Goal: Task Accomplishment & Management: Complete application form

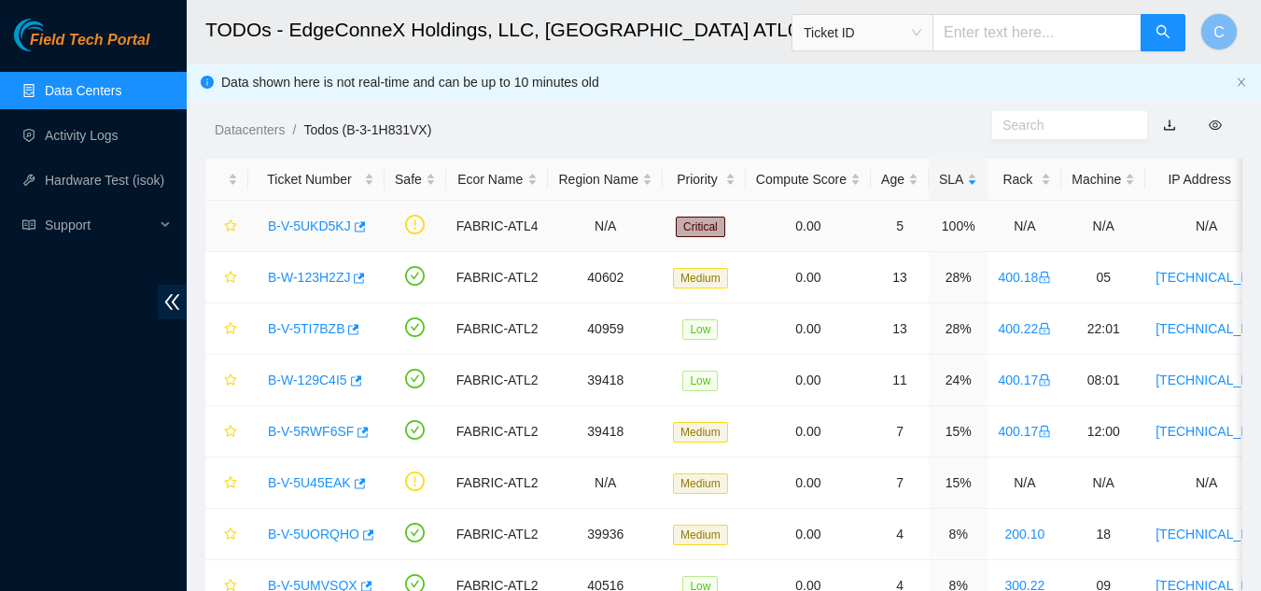
click at [313, 226] on link "B-V-5UKD5KJ" at bounding box center [309, 225] width 83 height 15
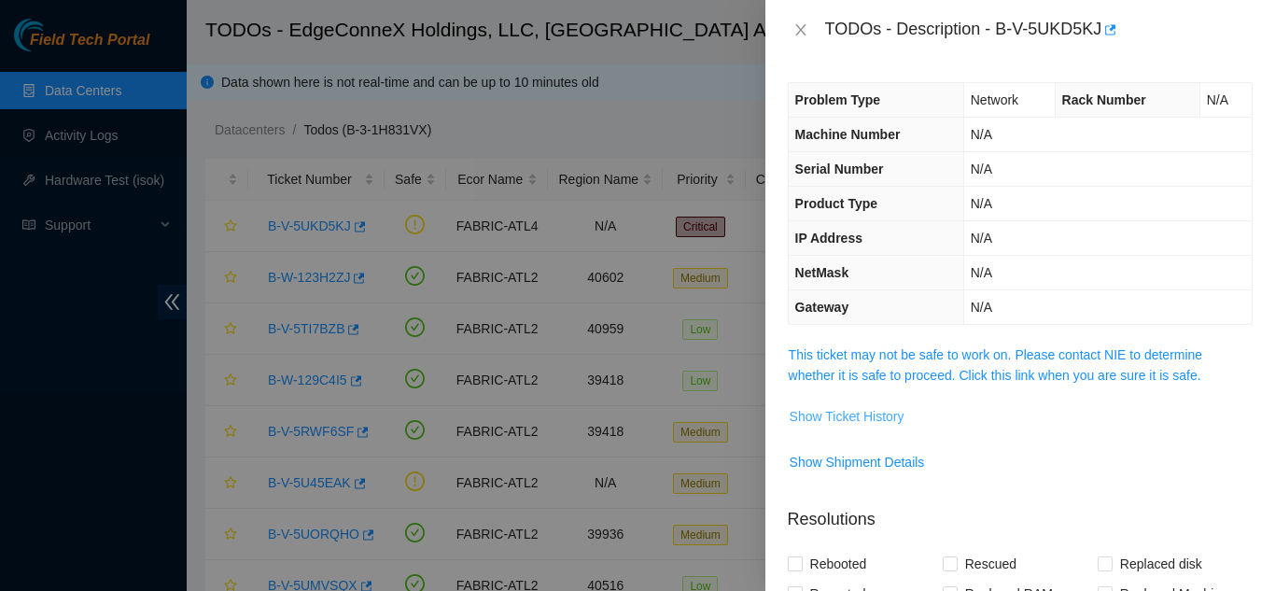
click at [821, 414] on span "Show Ticket History" at bounding box center [846, 416] width 115 height 21
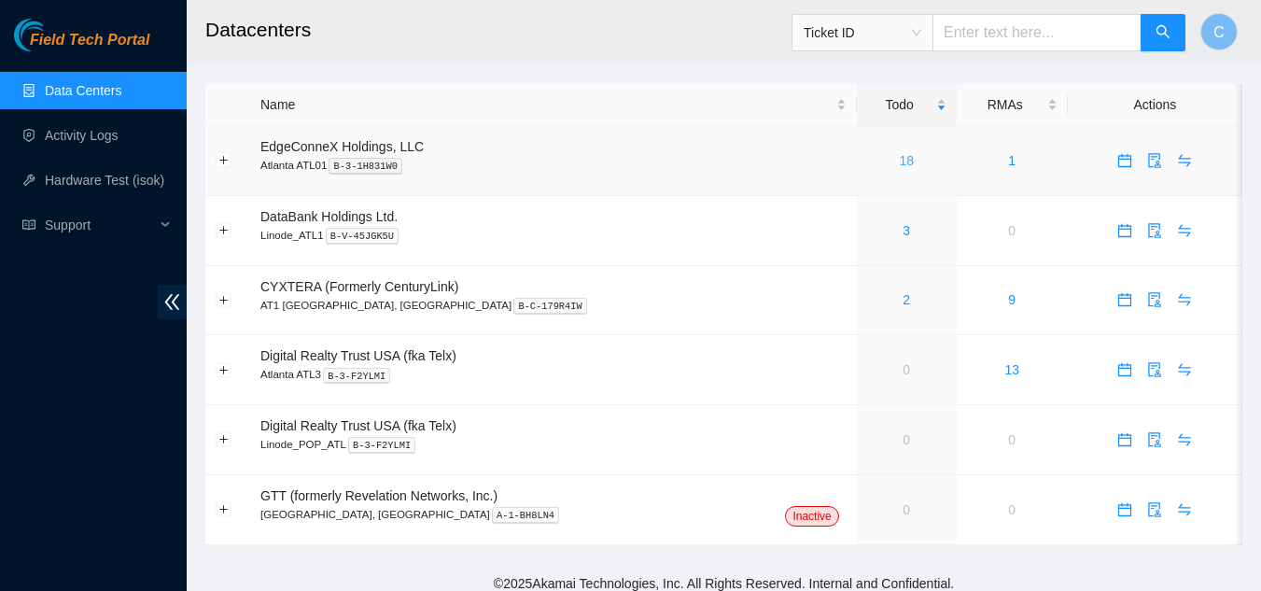
click at [899, 161] on link "18" at bounding box center [906, 160] width 15 height 15
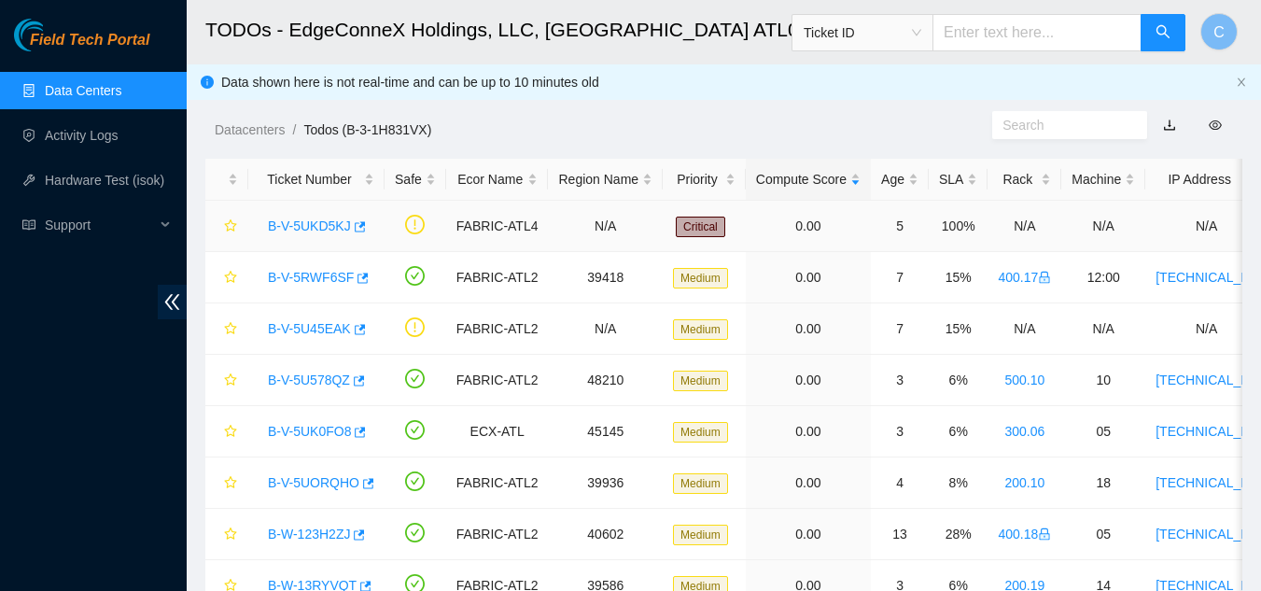
click at [323, 225] on link "B-V-5UKD5KJ" at bounding box center [309, 225] width 83 height 15
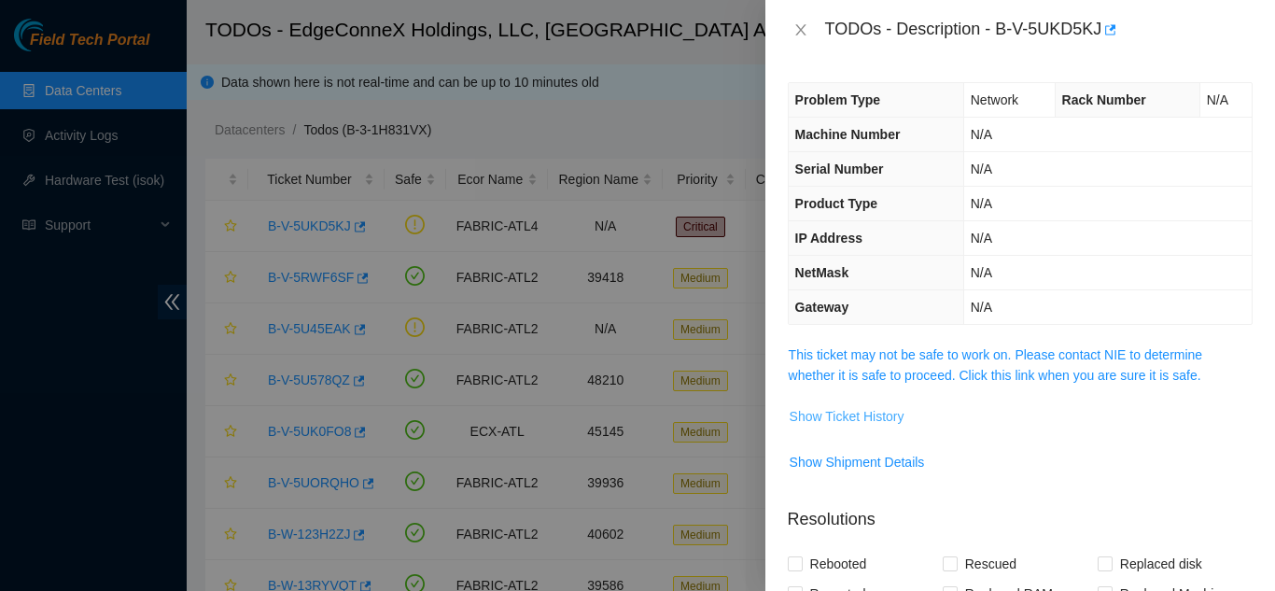
click at [822, 414] on span "Show Ticket History" at bounding box center [846, 416] width 115 height 21
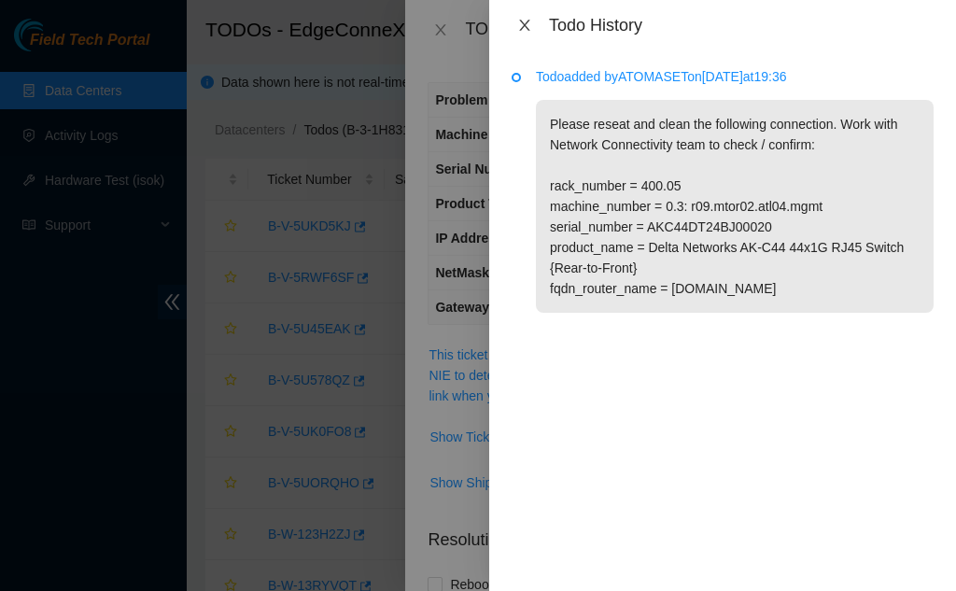
click at [525, 22] on icon "close" at bounding box center [524, 25] width 15 height 15
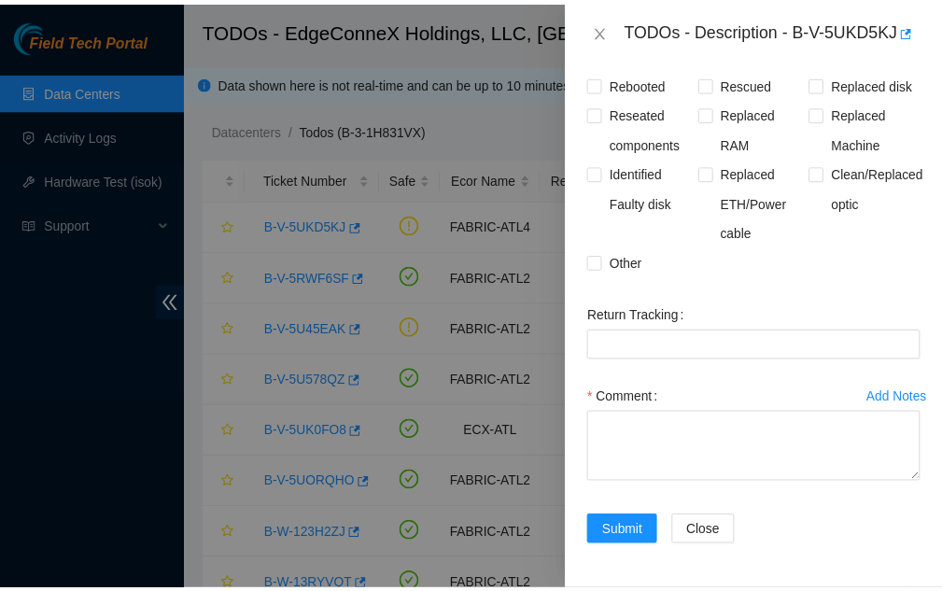
scroll to position [522, 0]
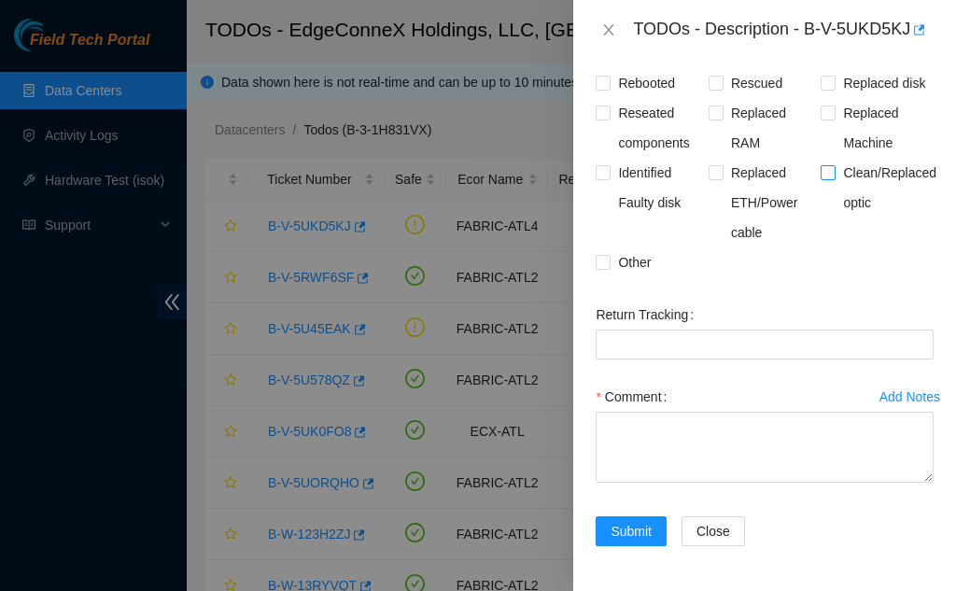
click at [822, 176] on input "Clean/Replaced optic" at bounding box center [826, 171] width 13 height 13
checkbox input "true"
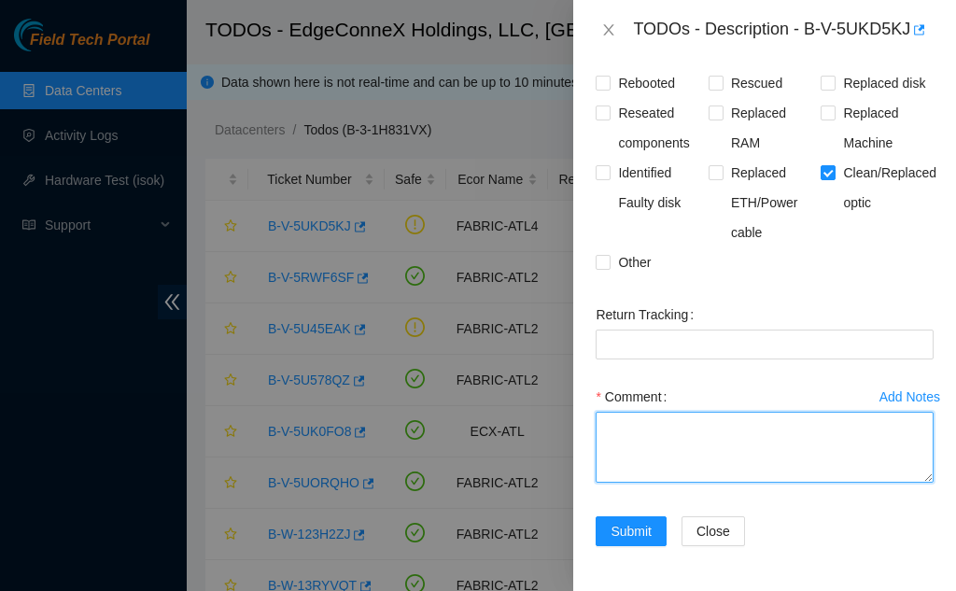
click at [721, 465] on textarea "Comment" at bounding box center [764, 447] width 338 height 71
click at [863, 494] on div "Comment" at bounding box center [764, 438] width 338 height 112
click at [833, 470] on textarea "Comment" at bounding box center [764, 447] width 338 height 71
paste textarea "Scoped and cleaned fiber on both ends"
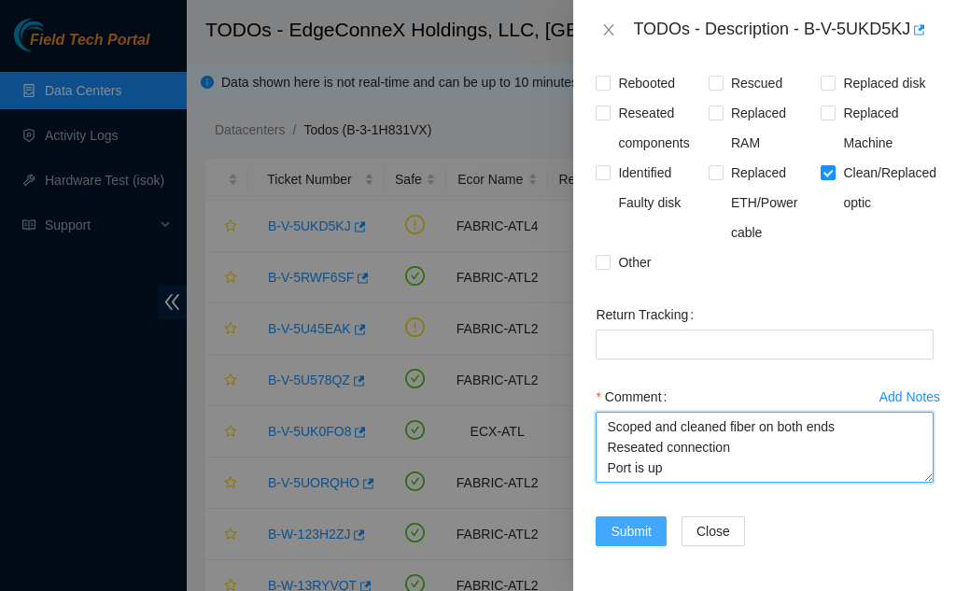
type textarea "Scoped and cleaned fiber on both ends Reseated connection Port is up"
click at [635, 539] on span "Submit" at bounding box center [630, 531] width 41 height 21
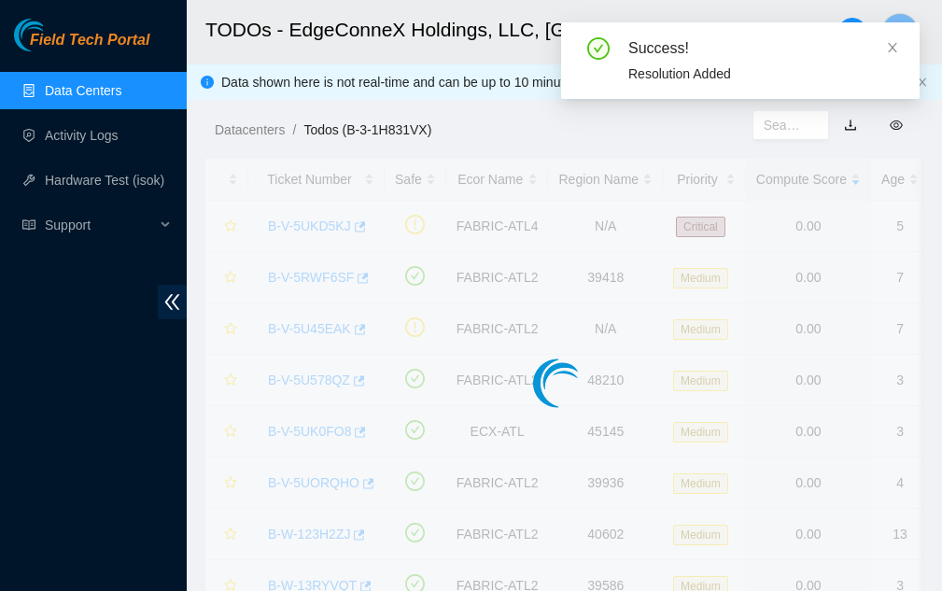
scroll to position [563, 0]
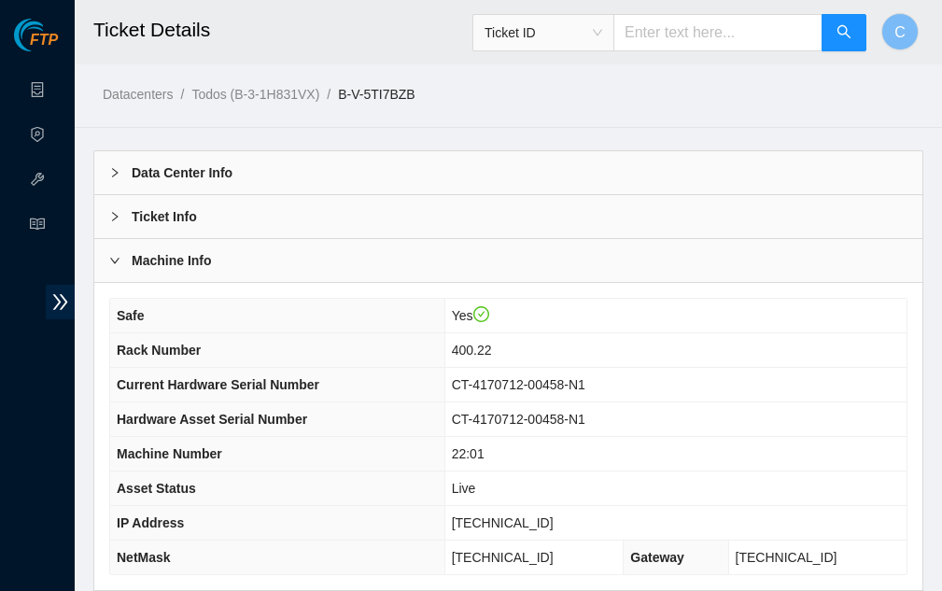
scroll to position [567, 0]
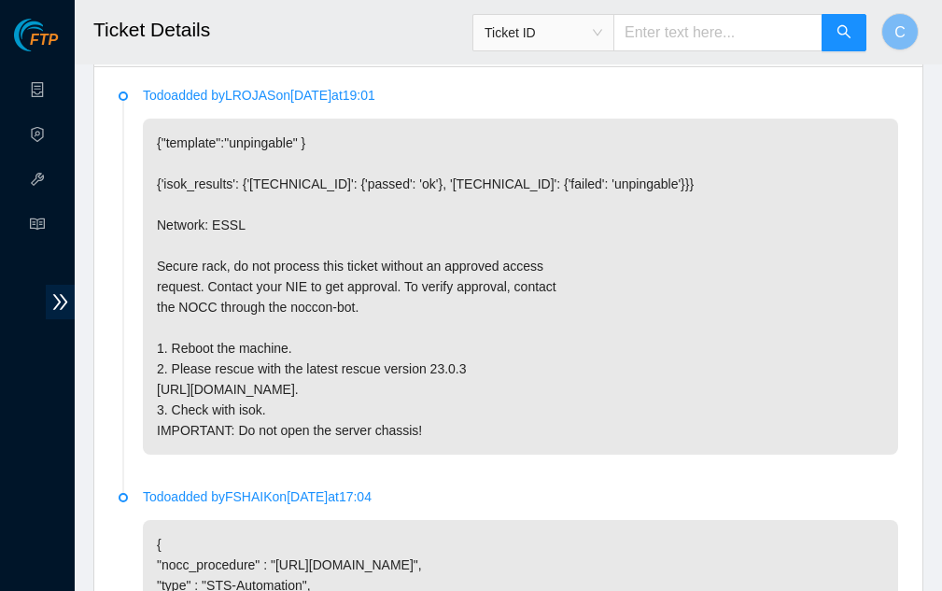
click at [861, 233] on p "{"template":"unpingable" } {'isok_results': {'23.77.200.174': {'passed': 'ok'},…" at bounding box center [520, 287] width 755 height 336
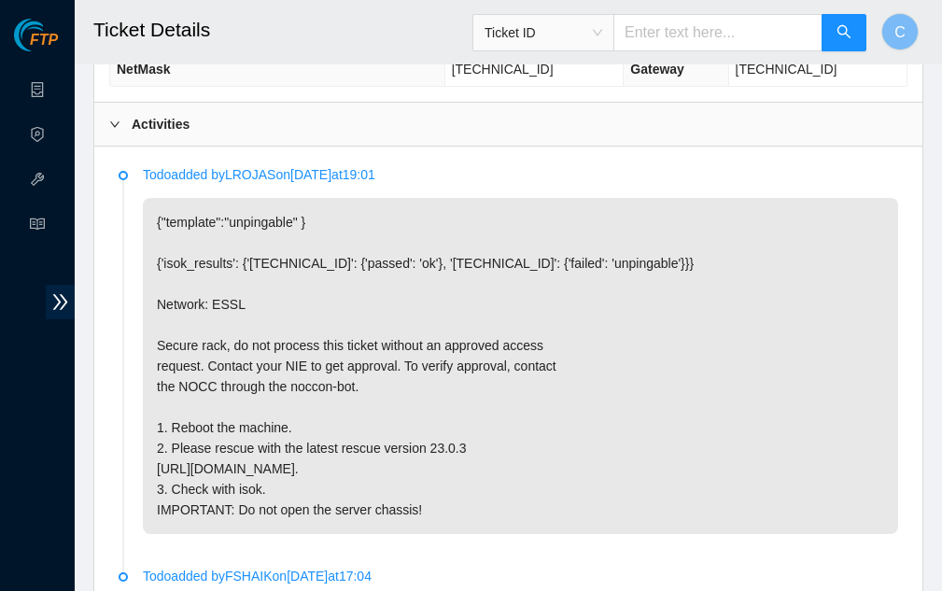
scroll to position [487, 0]
click at [219, 119] on div "Activities" at bounding box center [508, 125] width 828 height 43
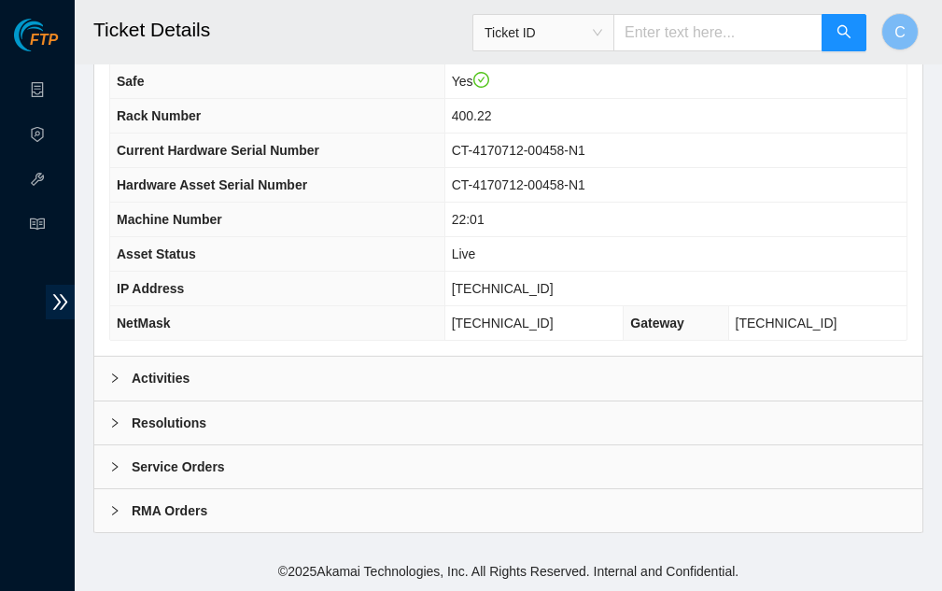
scroll to position [233, 0]
click at [205, 409] on div "Resolutions" at bounding box center [508, 422] width 828 height 43
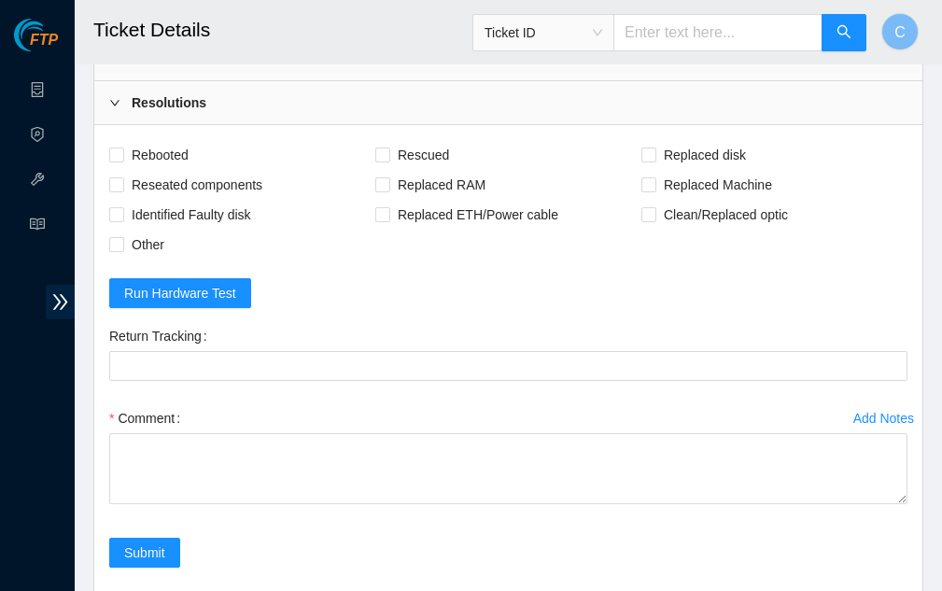
scroll to position [554, 0]
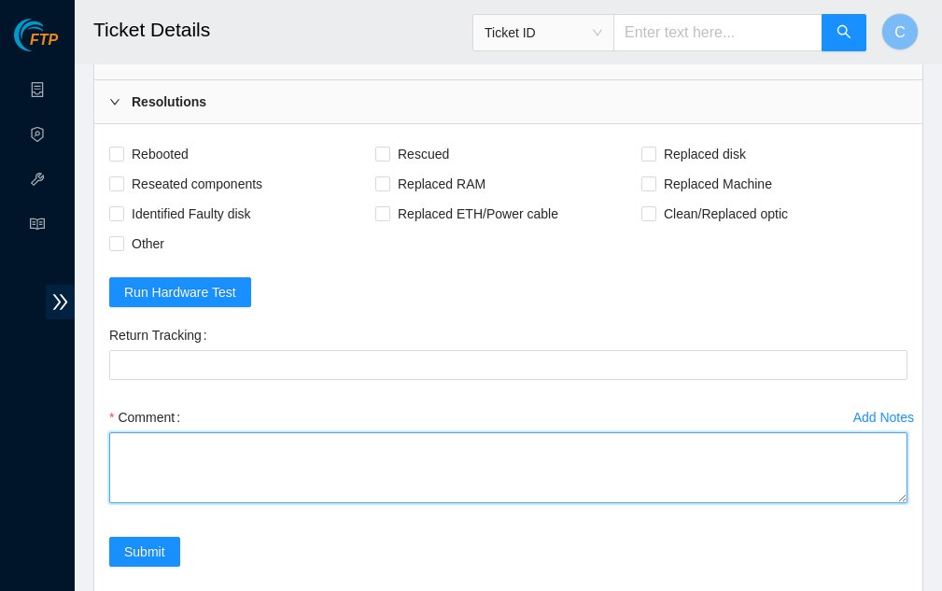
click at [207, 446] on textarea "Comment" at bounding box center [508, 467] width 798 height 71
paste textarea "Rebooted server Rescued and configured Isok:"
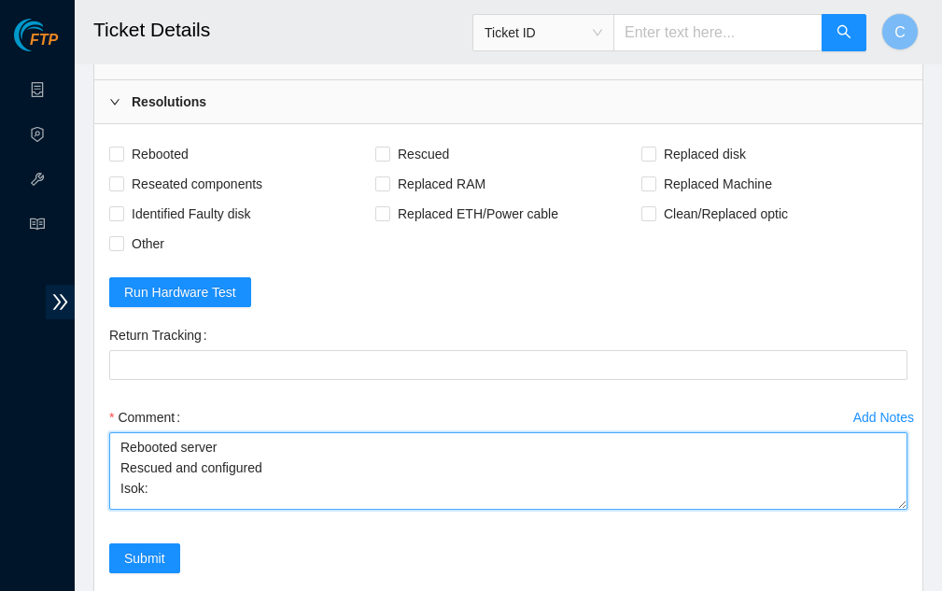
scroll to position [0, 0]
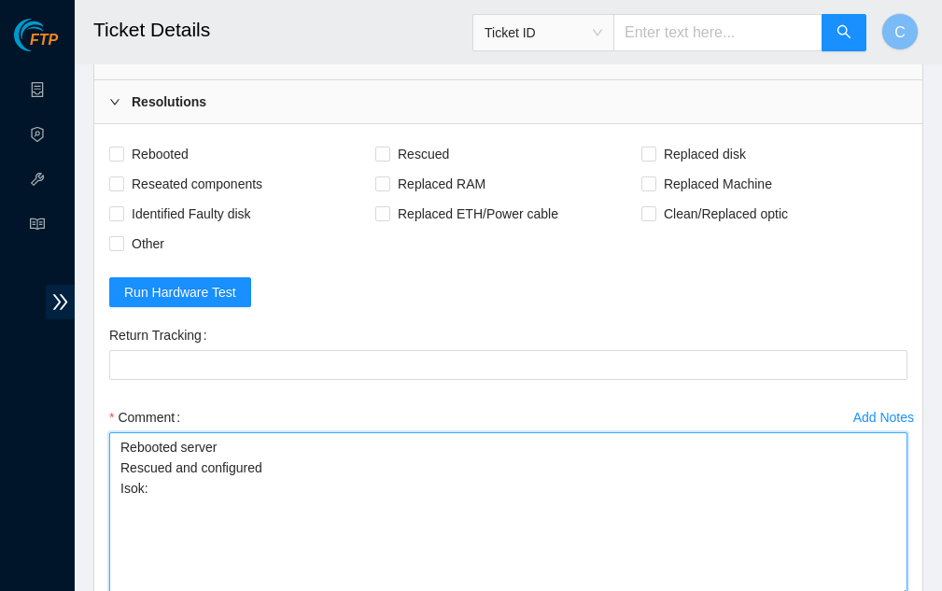
drag, startPoint x: 901, startPoint y: 499, endPoint x: 874, endPoint y: 594, distance: 99.0
type textarea "Rebooted server Rescued and configured Isok:"
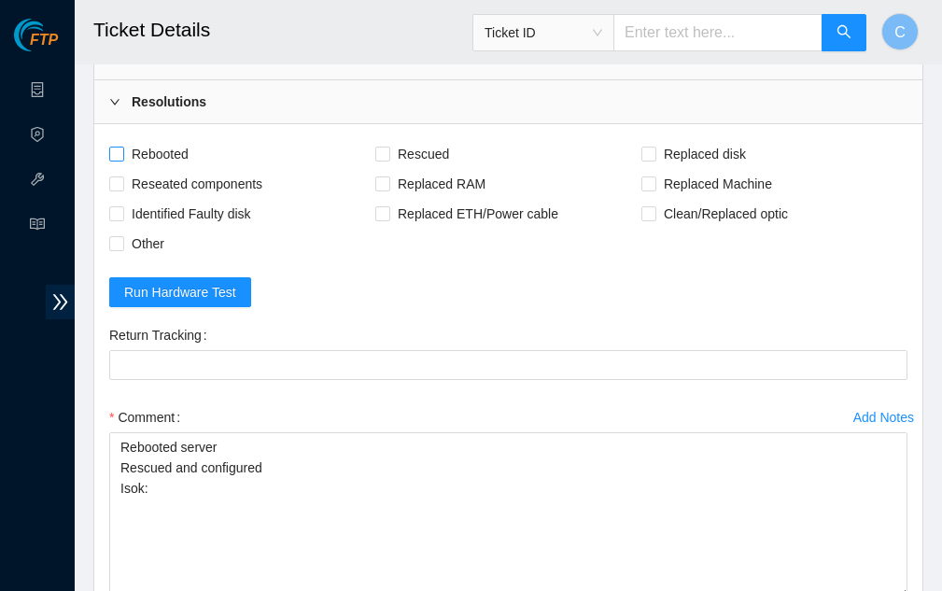
click at [129, 151] on span "Rebooted" at bounding box center [160, 154] width 72 height 30
click at [122, 151] on input "Rebooted" at bounding box center [115, 153] width 13 height 13
checkbox input "true"
click at [379, 156] on input "Rescued" at bounding box center [381, 153] width 13 height 13
checkbox input "true"
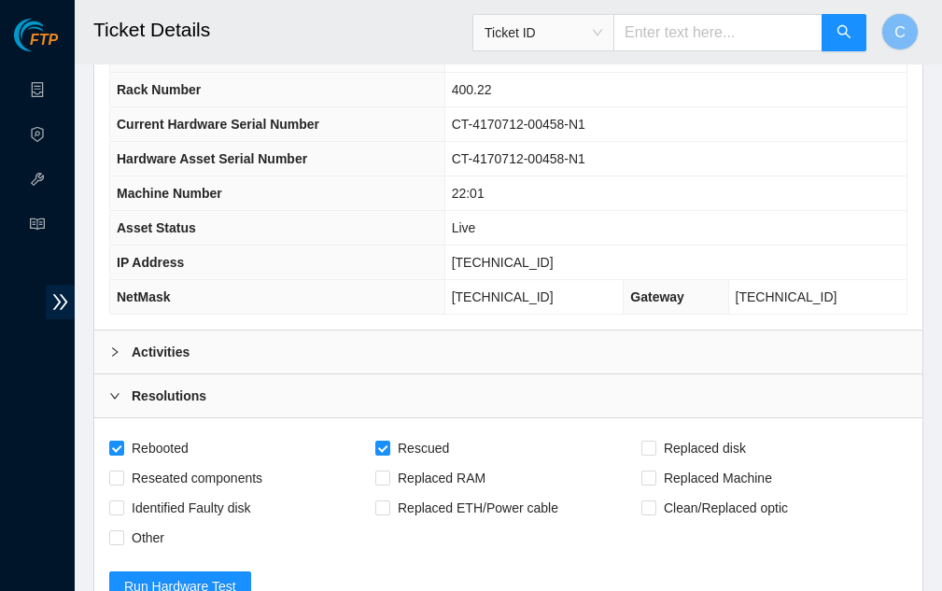
scroll to position [261, 0]
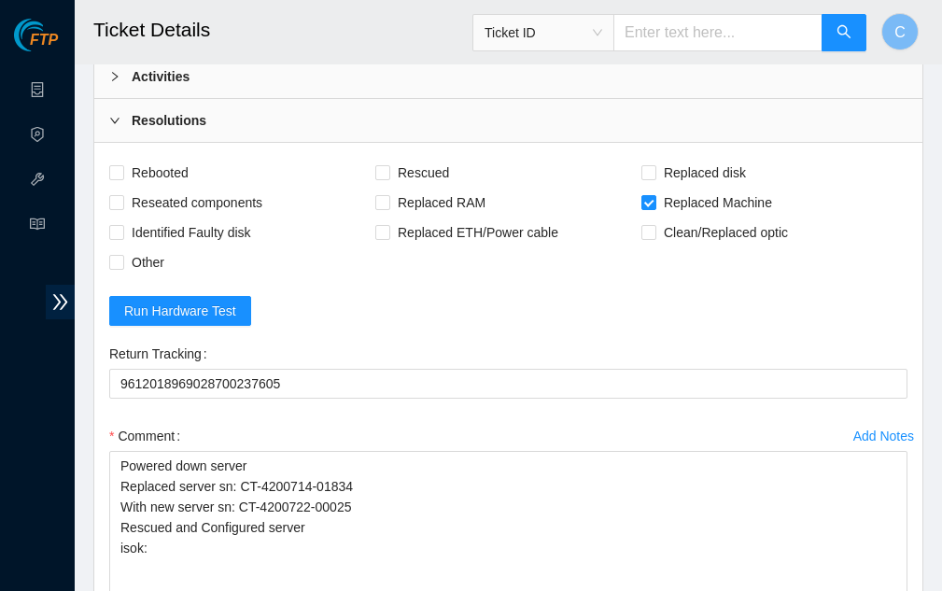
scroll to position [537, 0]
click at [377, 85] on div "Activities" at bounding box center [508, 75] width 828 height 43
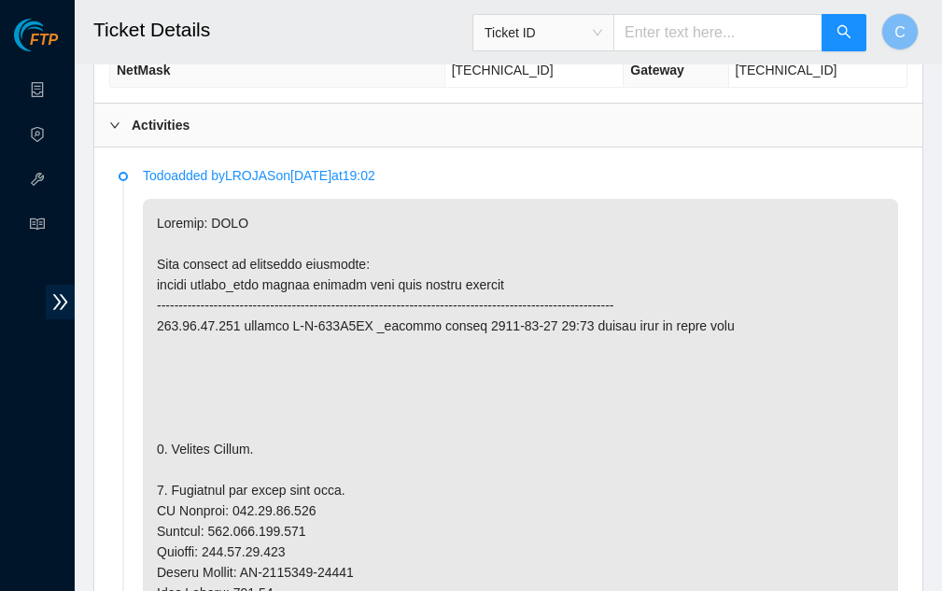
scroll to position [476, 0]
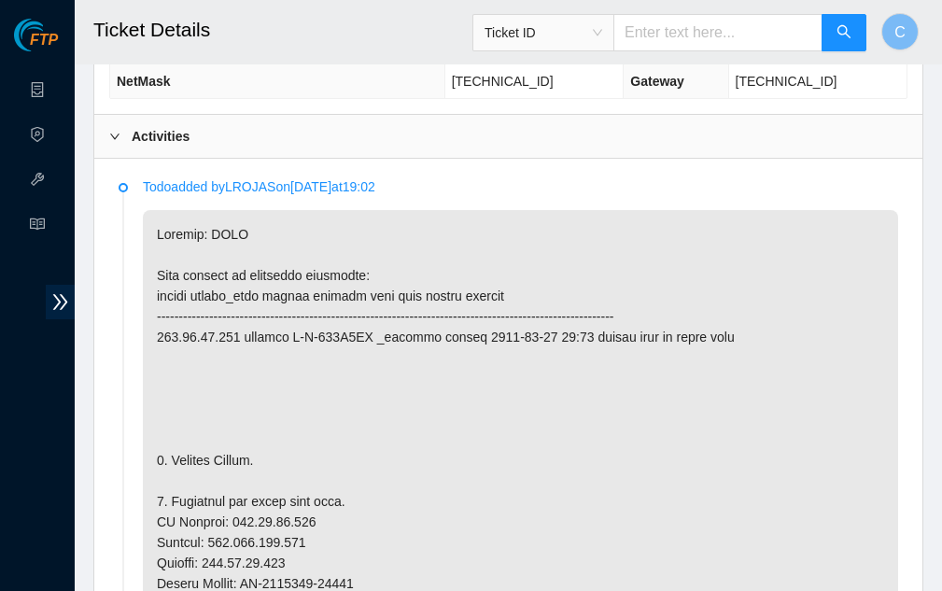
click at [201, 147] on div "Activities" at bounding box center [508, 136] width 828 height 43
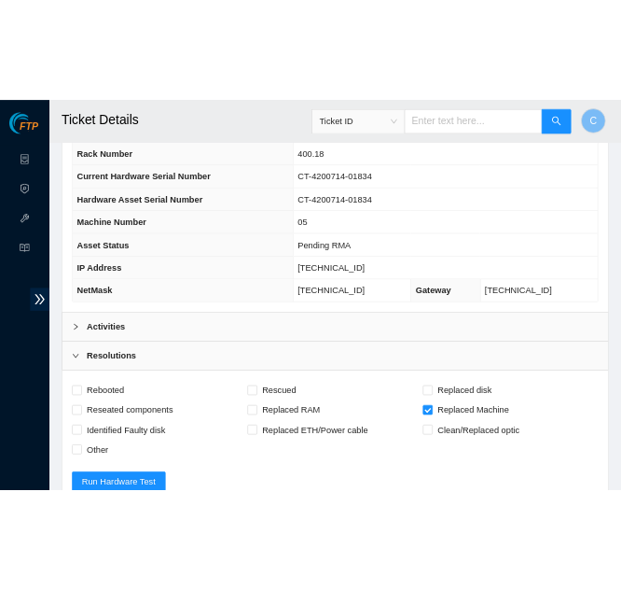
scroll to position [267, 0]
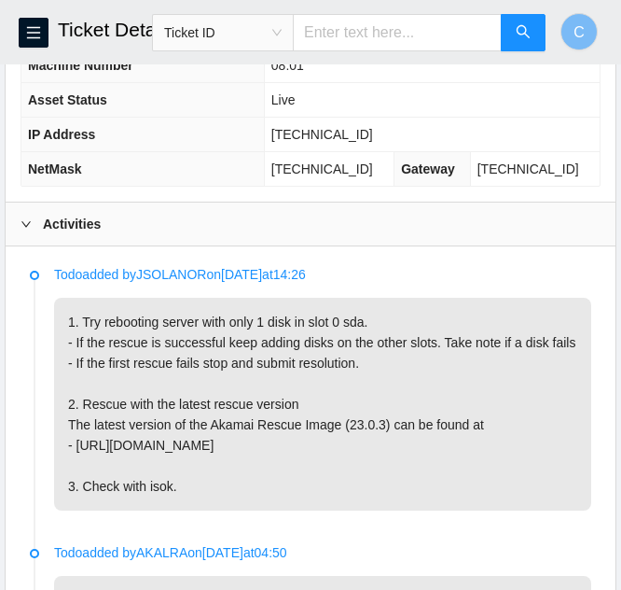
scroll to position [387, 0]
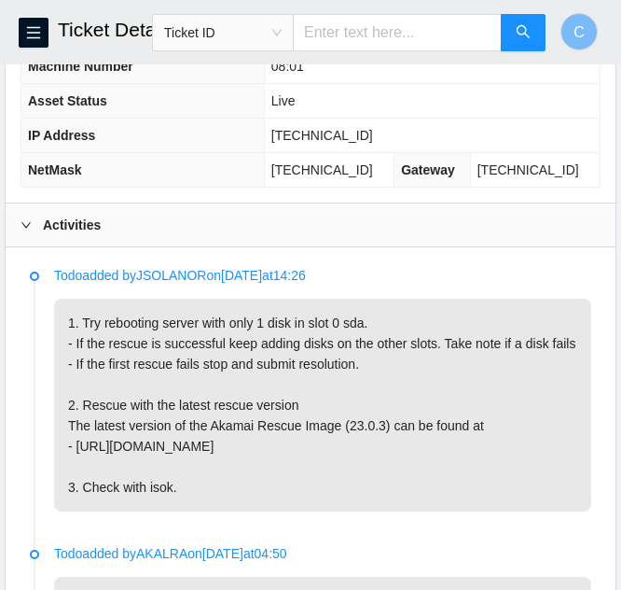
click at [37, 232] on div at bounding box center [32, 225] width 22 height 21
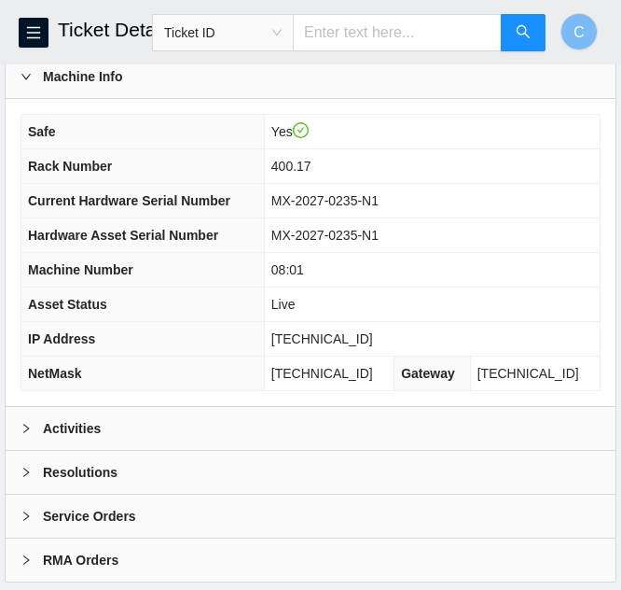
scroll to position [220, 0]
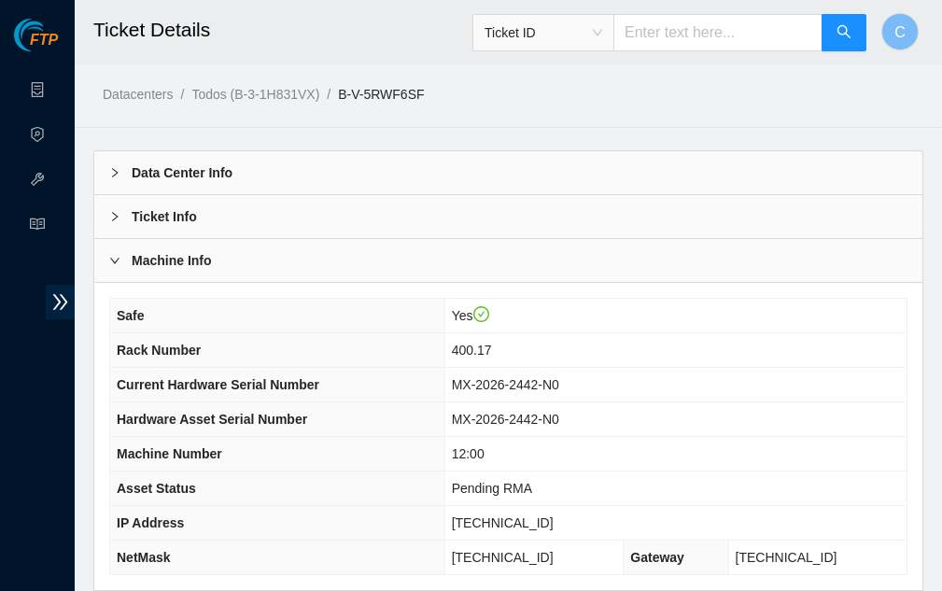
scroll to position [233, 0]
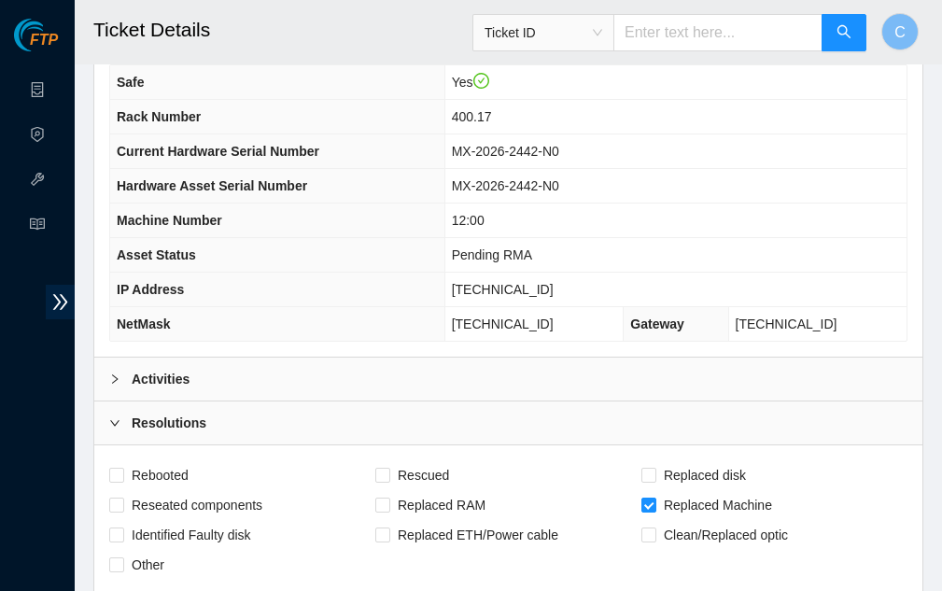
click at [323, 374] on div "Activities" at bounding box center [508, 378] width 828 height 43
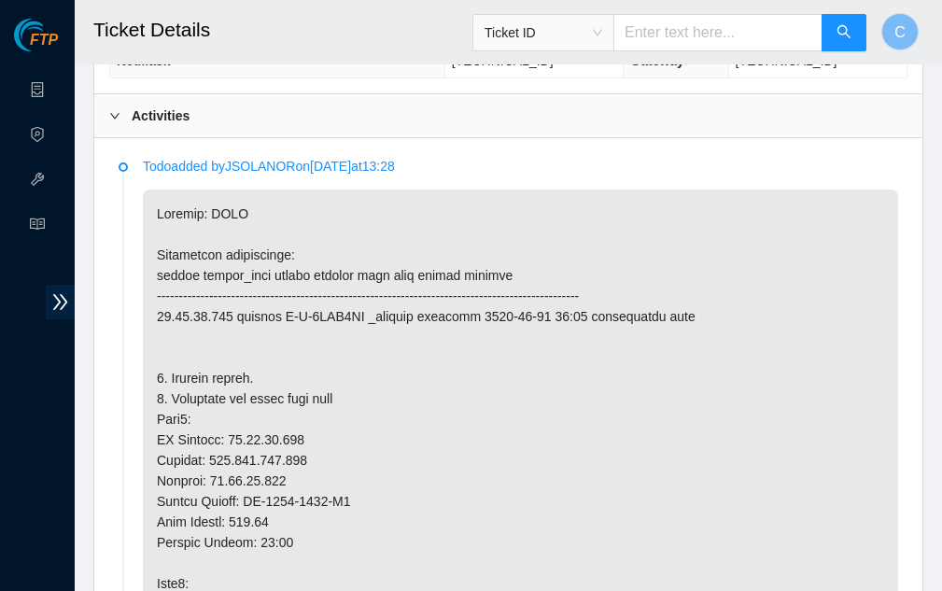
scroll to position [468, 0]
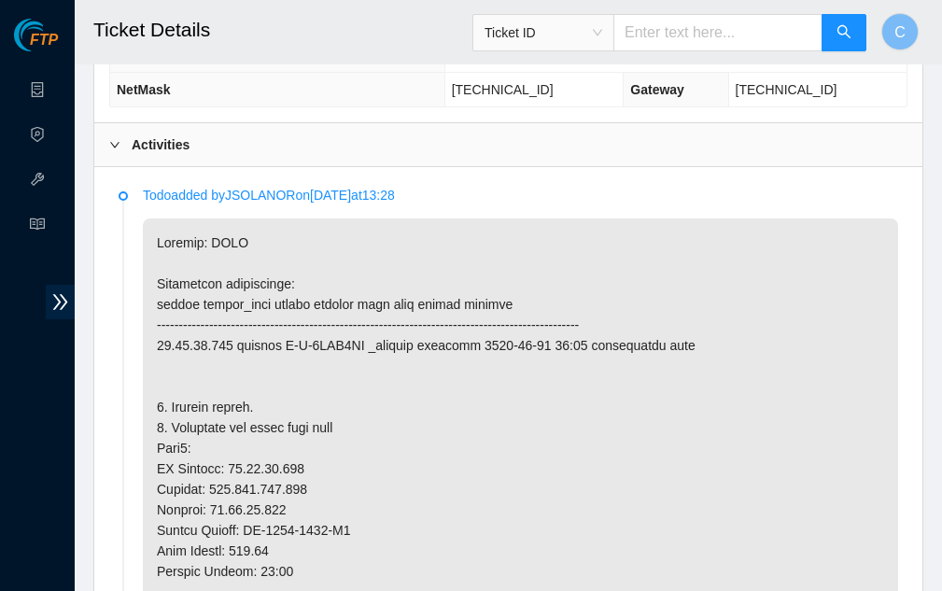
click at [247, 141] on div "Activities" at bounding box center [508, 144] width 828 height 43
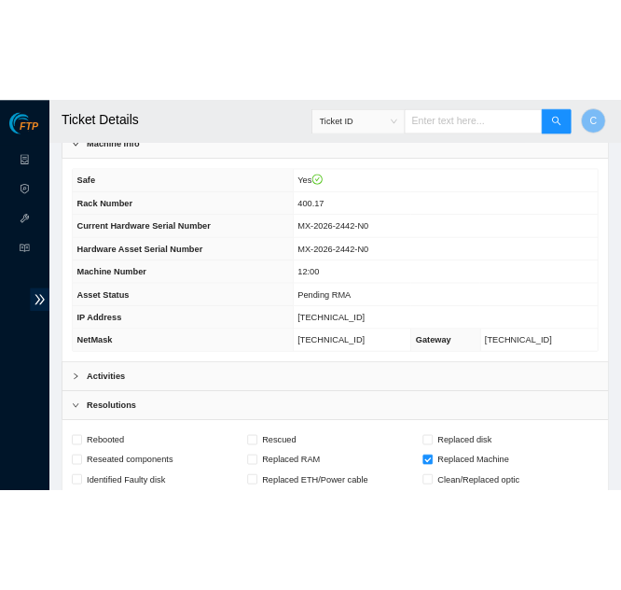
scroll to position [191, 0]
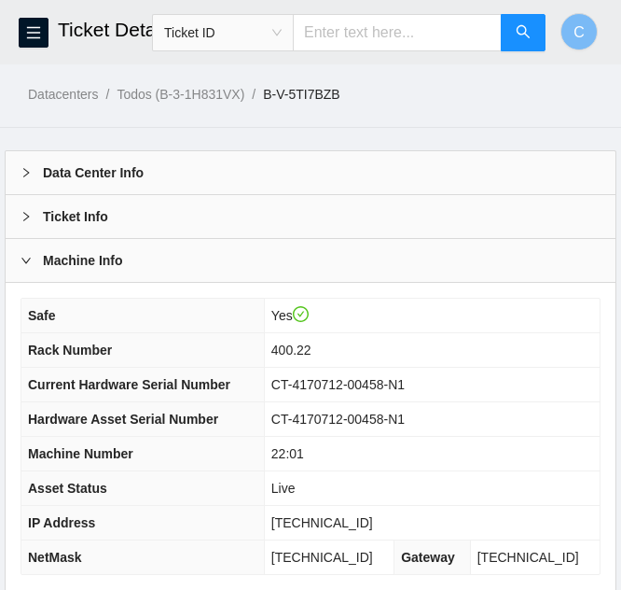
scroll to position [261, 0]
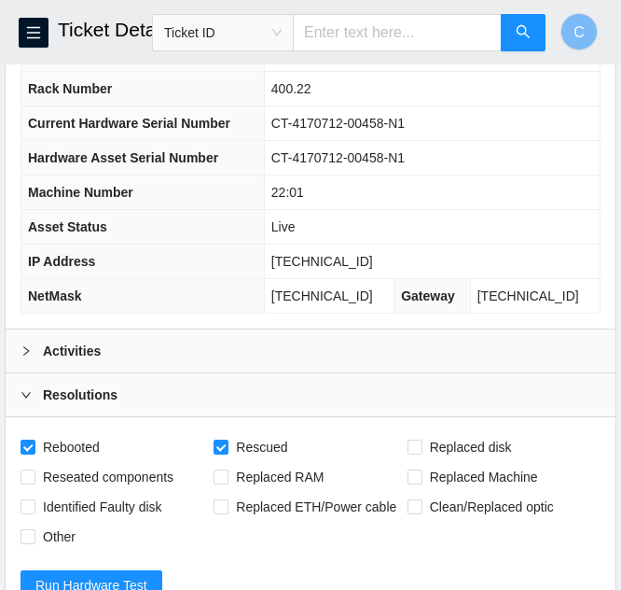
click at [249, 336] on div "Activities" at bounding box center [311, 350] width 610 height 43
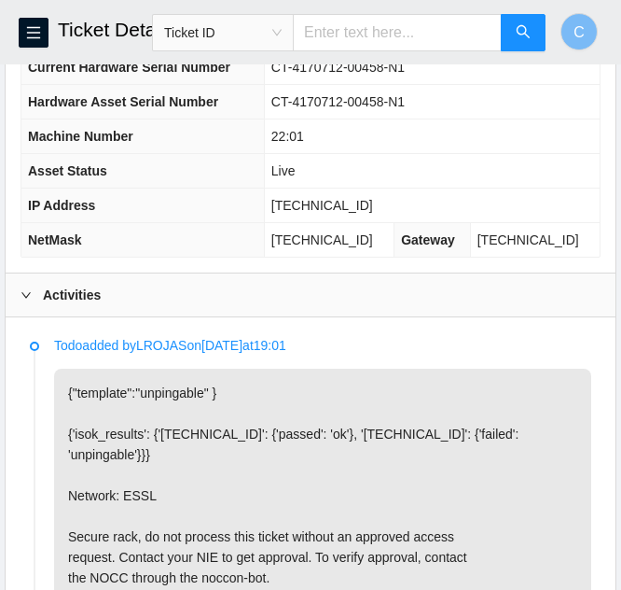
scroll to position [316, 0]
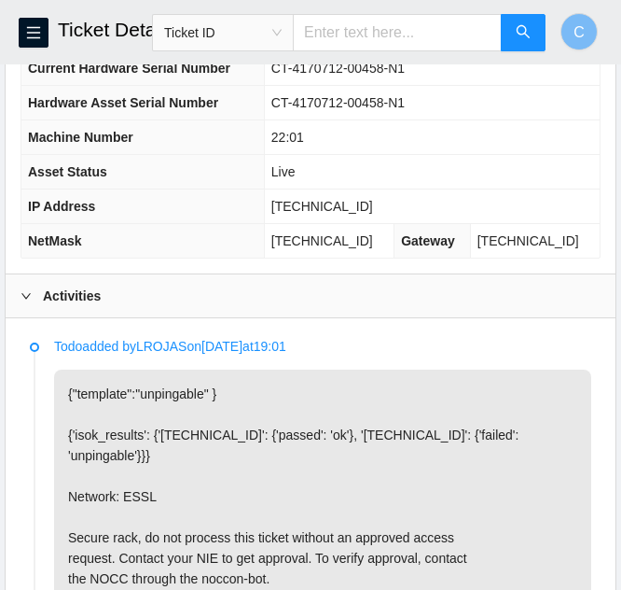
click at [271, 301] on div "Activities" at bounding box center [311, 295] width 610 height 43
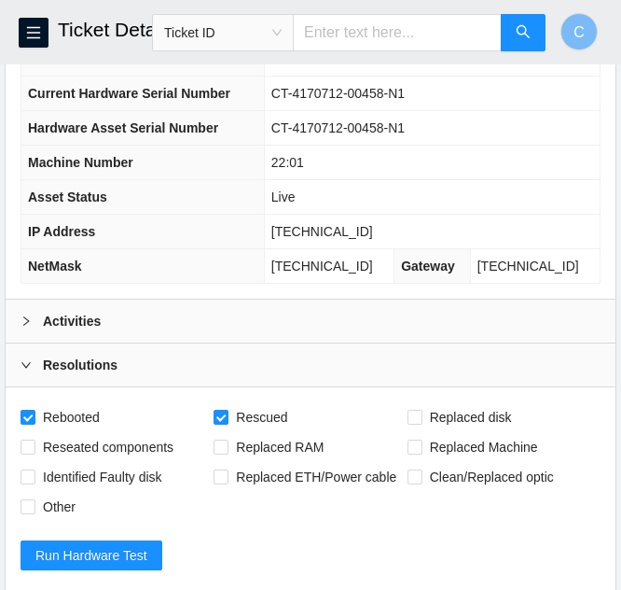
scroll to position [290, 0]
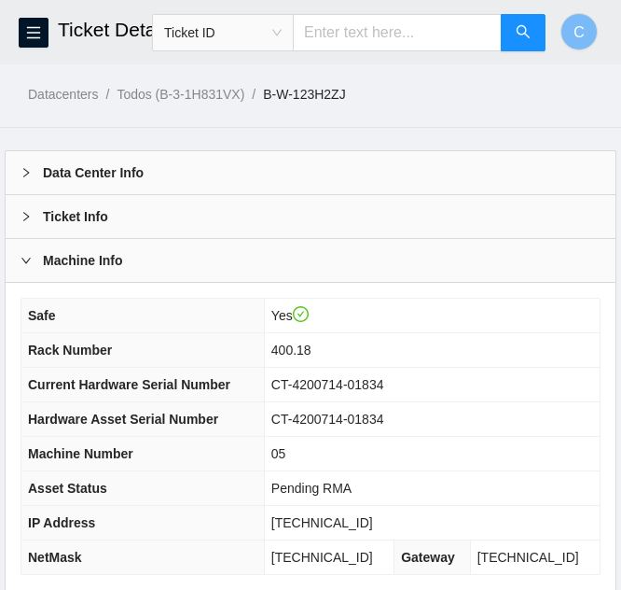
scroll to position [267, 0]
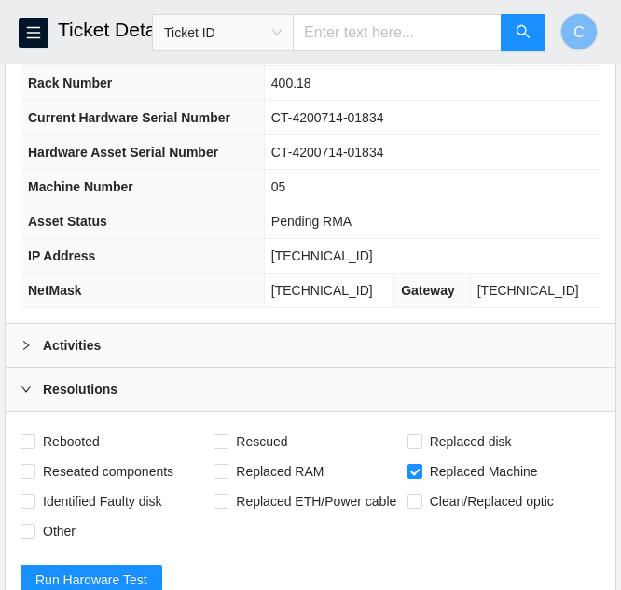
click at [222, 342] on div "Activities" at bounding box center [311, 345] width 610 height 43
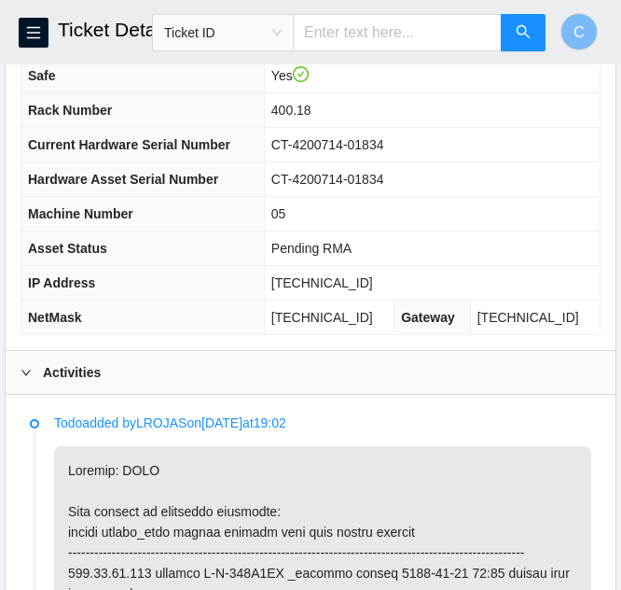
scroll to position [239, 0]
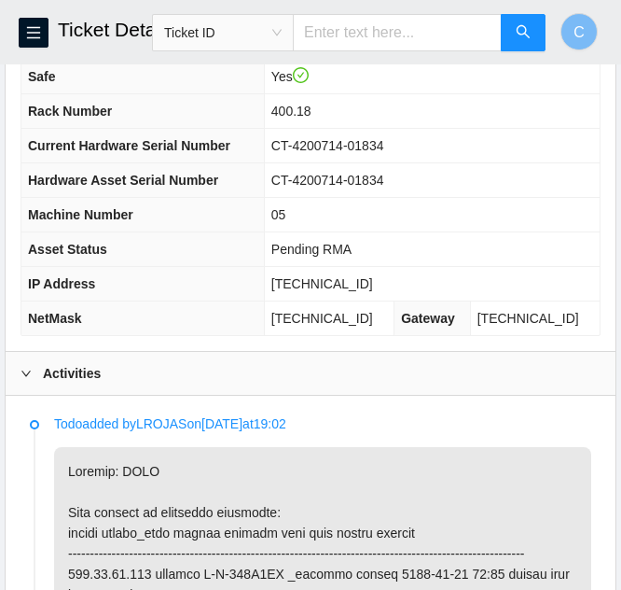
click at [210, 371] on div "Activities" at bounding box center [311, 373] width 610 height 43
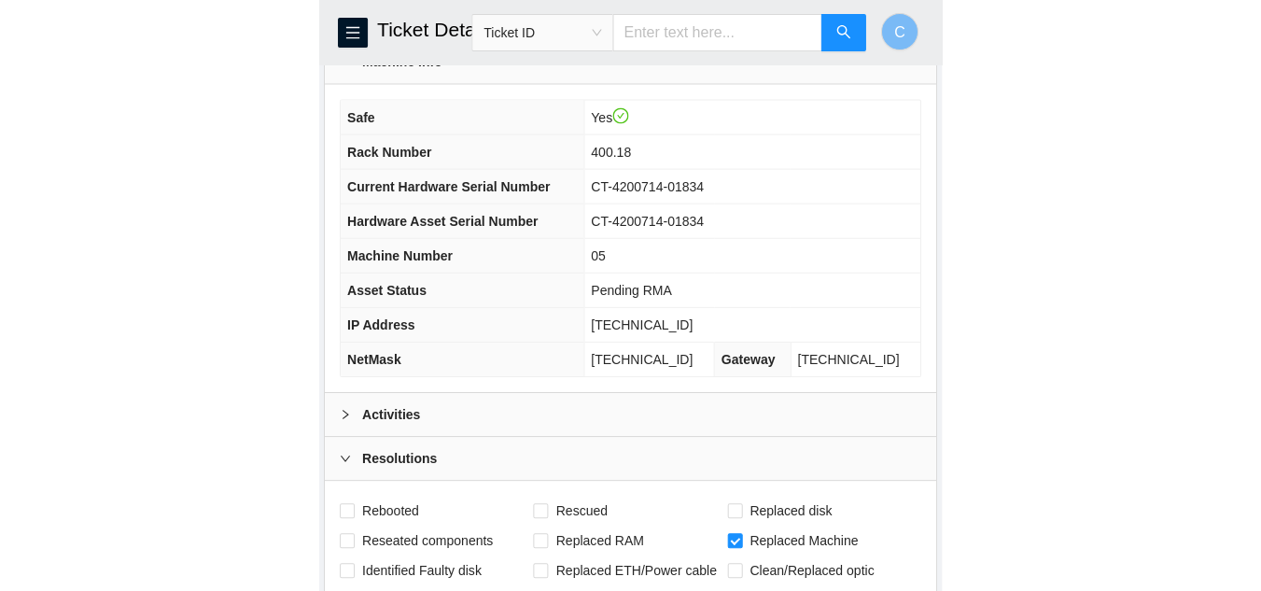
scroll to position [213, 0]
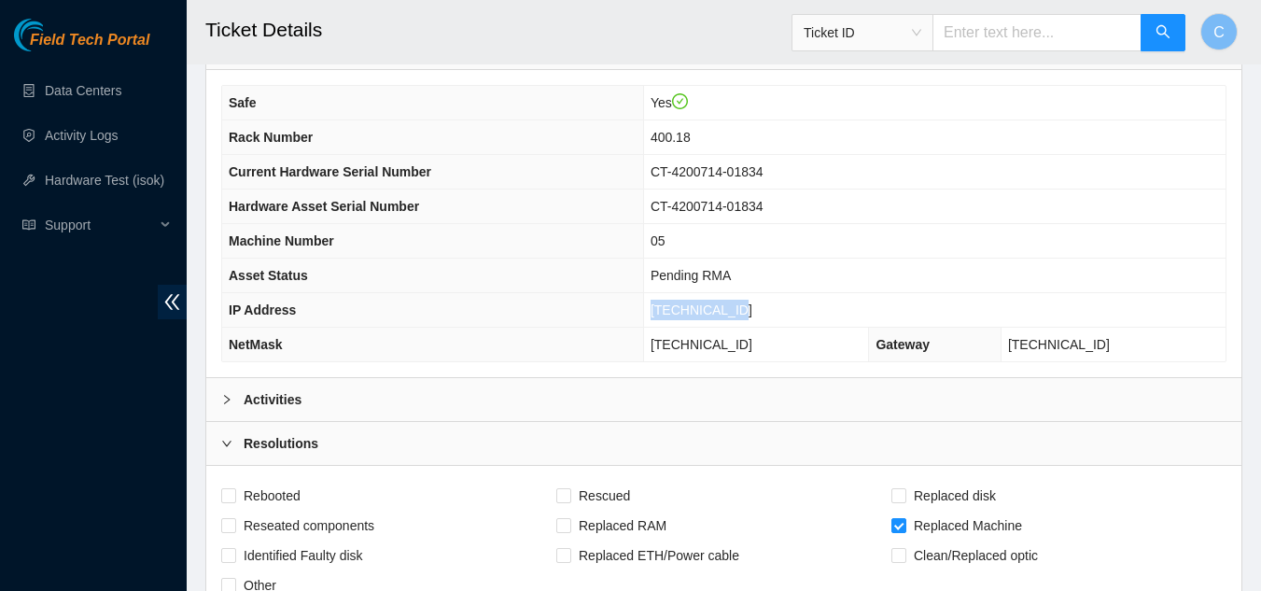
drag, startPoint x: 765, startPoint y: 305, endPoint x: 669, endPoint y: 310, distance: 96.2
click at [621, 309] on tr "IP Address 104.99.56.136" at bounding box center [723, 310] width 1003 height 35
copy tr "104.99.56.136"
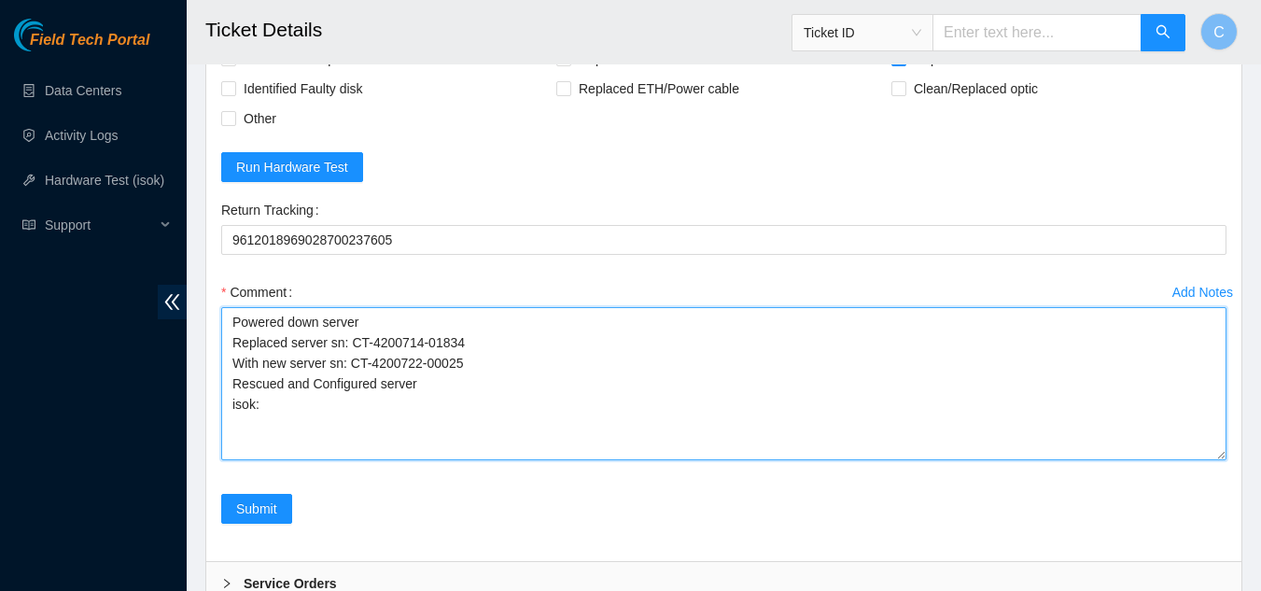
click at [273, 408] on textarea "Powered down server Replaced server sn: CT-4200714-01834 With new server sn: CT…" at bounding box center [723, 383] width 1005 height 153
paste textarea "104.99.56.136 : passed: ok"
type textarea "Powered down server Replaced server sn: CT-4200714-01834 With new server sn: CT…"
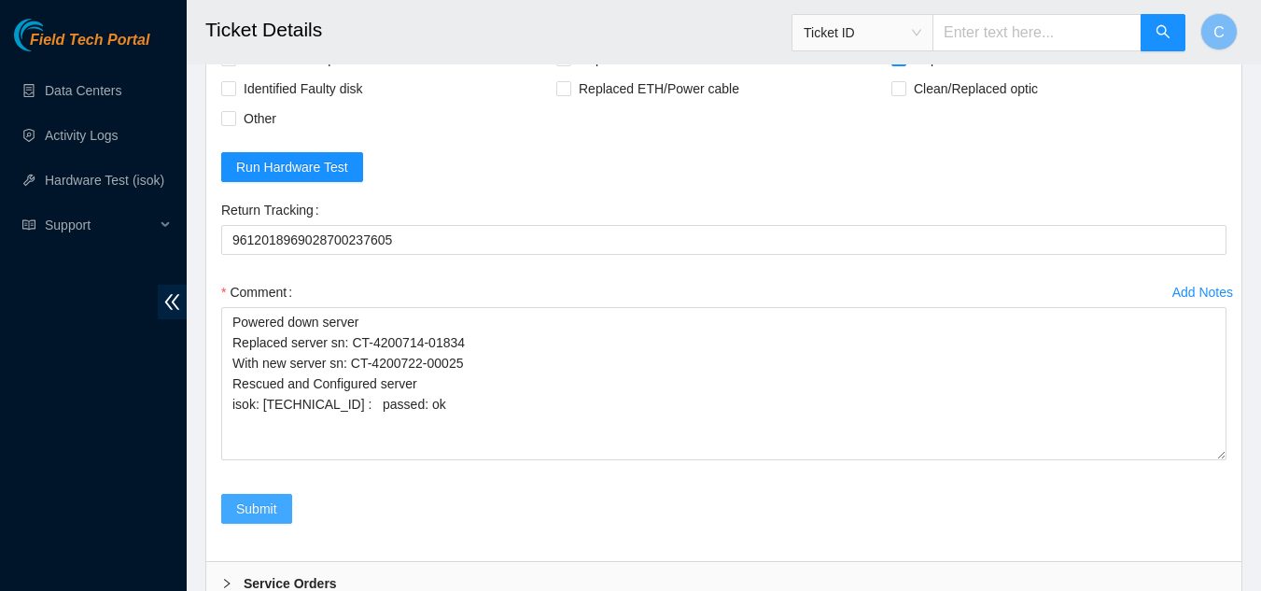
click at [252, 520] on button "Submit" at bounding box center [256, 509] width 71 height 30
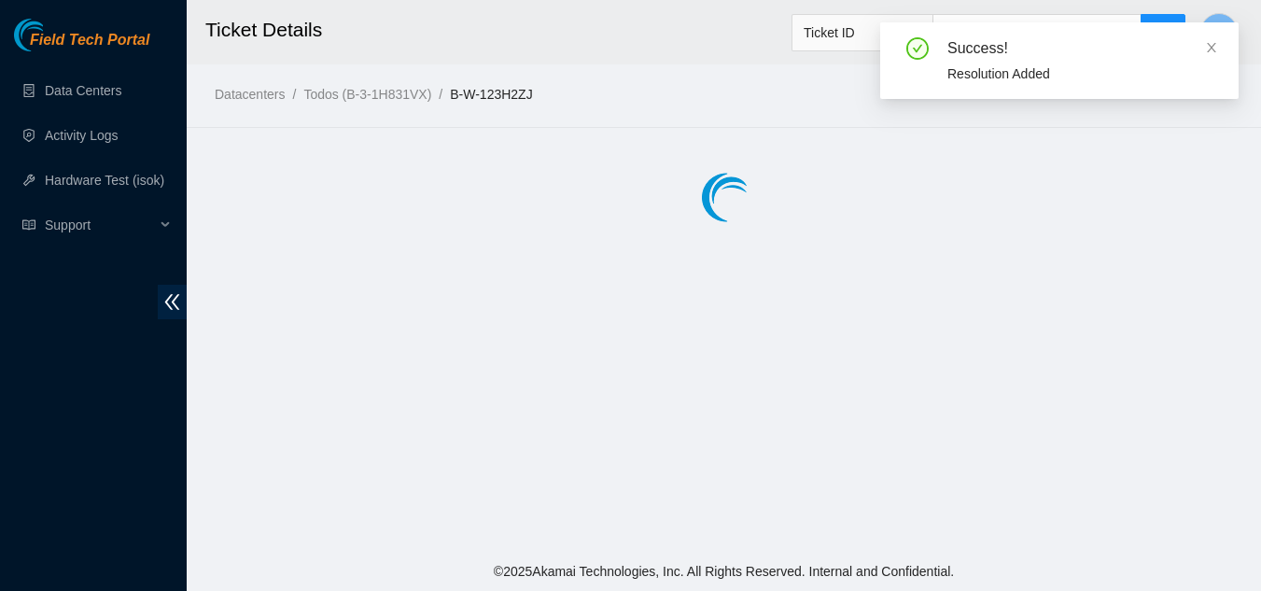
scroll to position [0, 0]
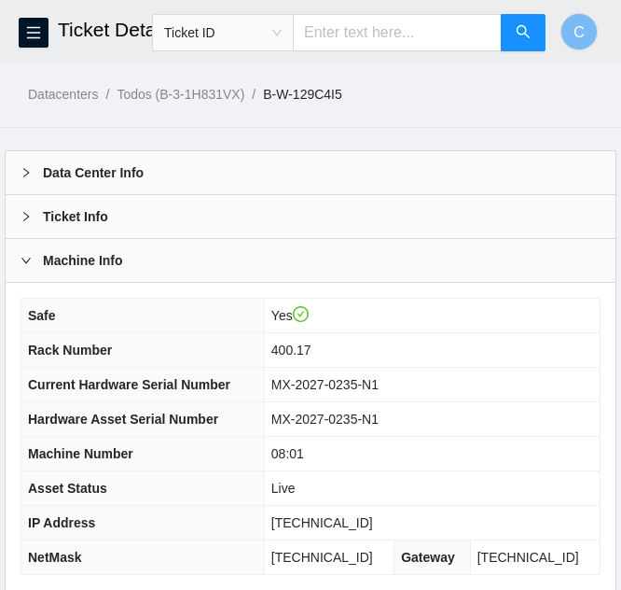
scroll to position [220, 0]
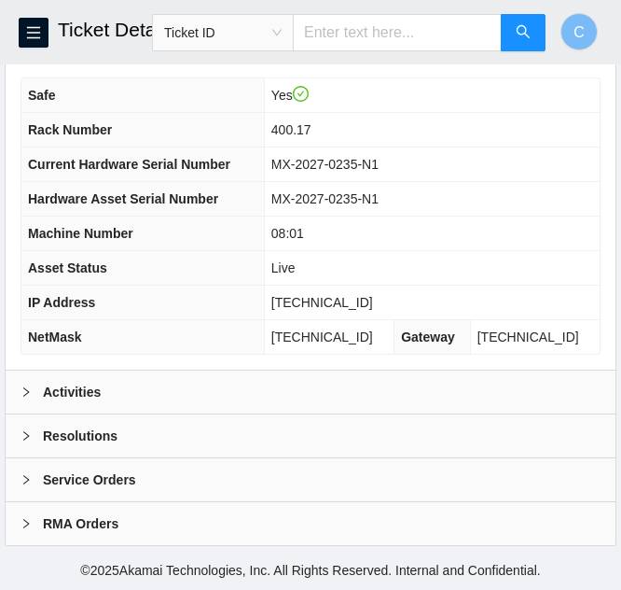
click at [115, 398] on div "Activities" at bounding box center [311, 391] width 610 height 43
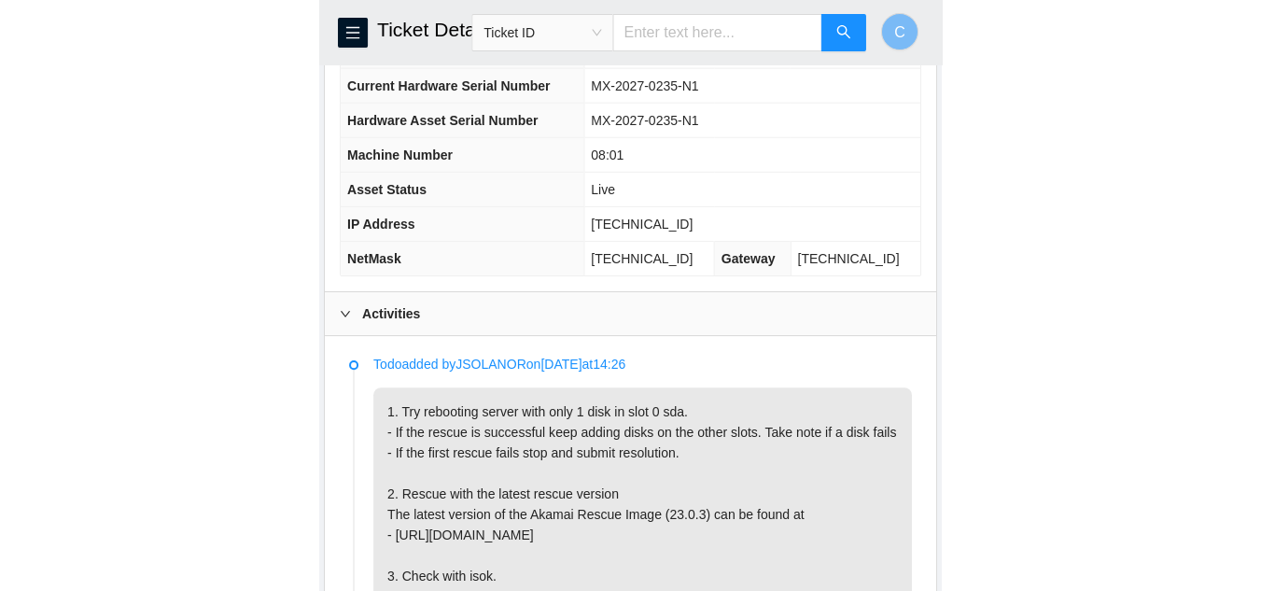
scroll to position [300, 0]
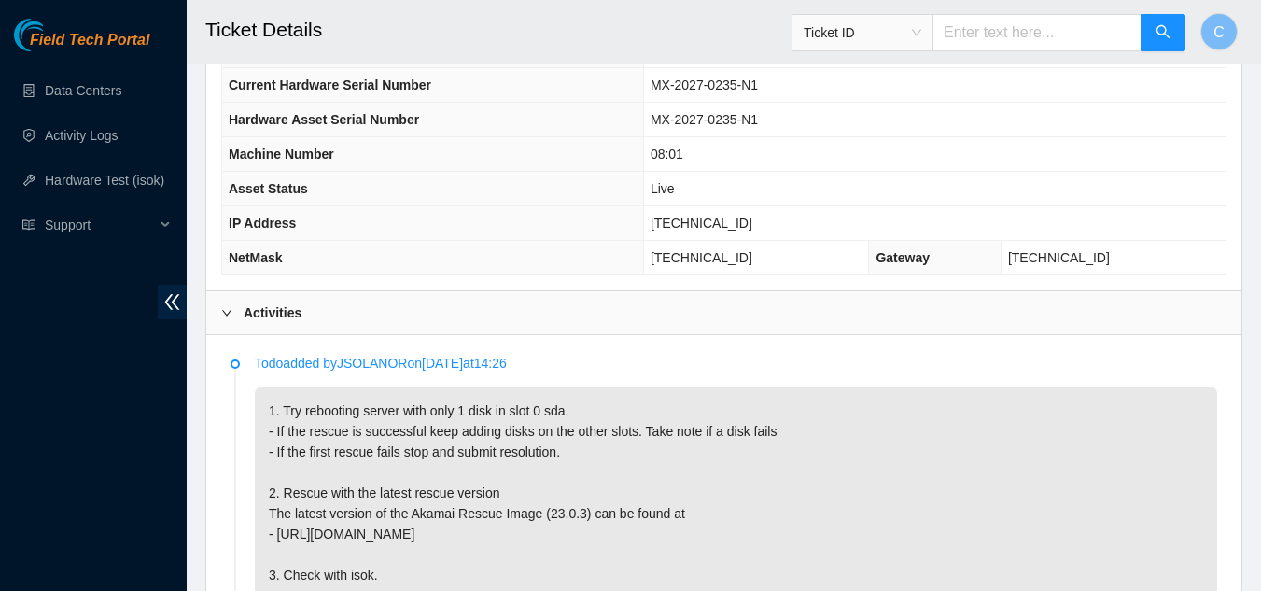
click at [234, 320] on div at bounding box center [232, 312] width 22 height 21
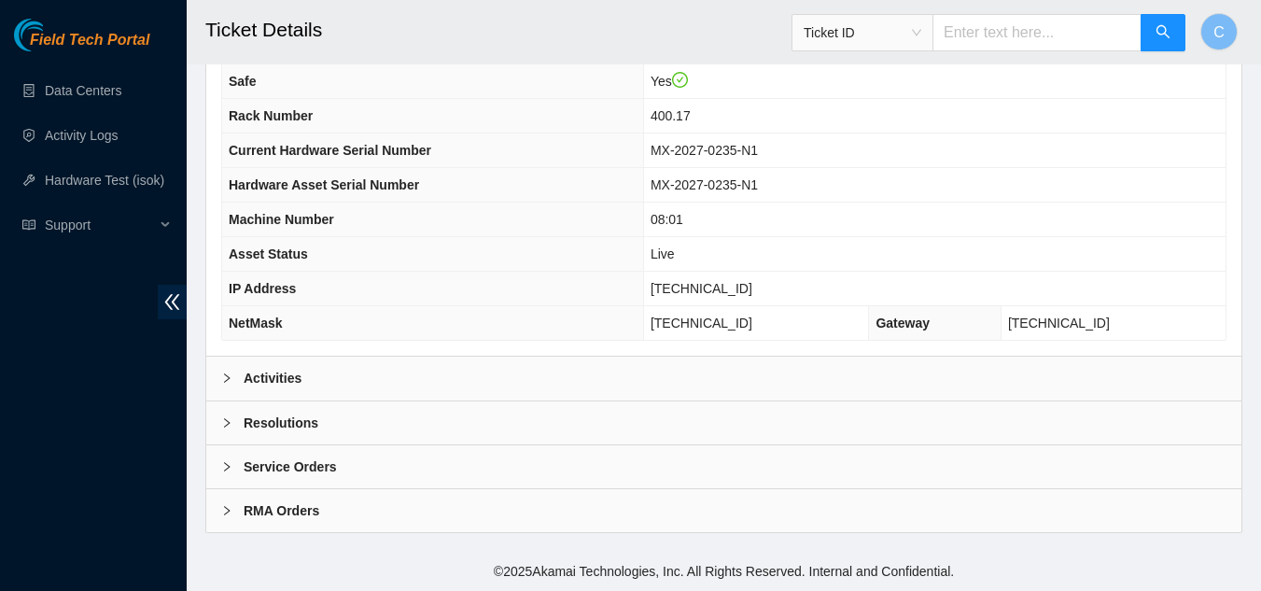
scroll to position [233, 0]
click at [433, 371] on div "Activities" at bounding box center [723, 378] width 1035 height 43
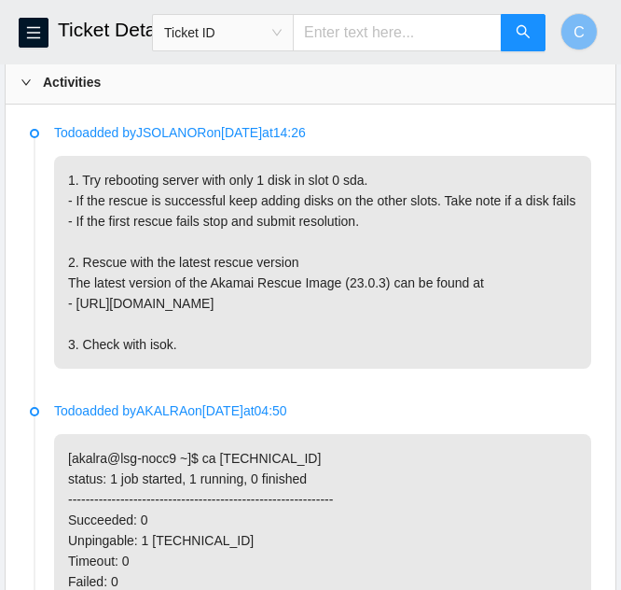
scroll to position [531, 0]
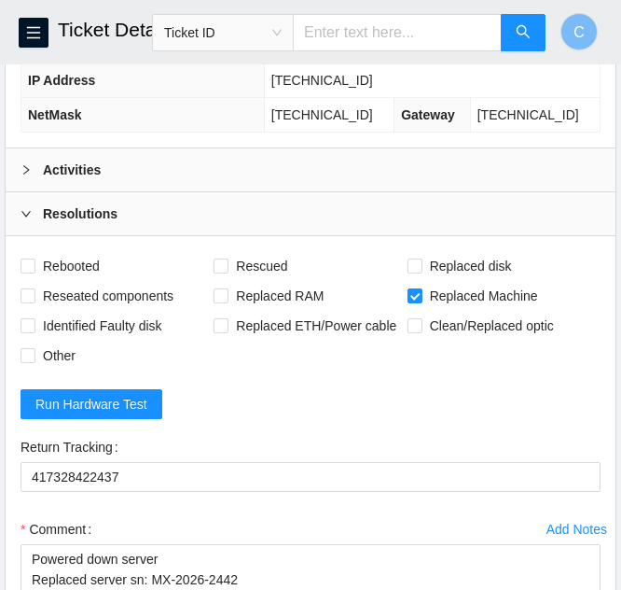
scroll to position [441, 0]
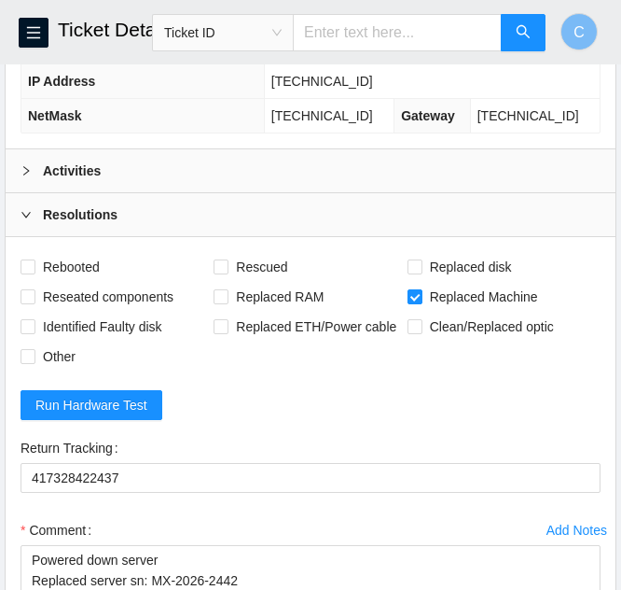
click at [207, 178] on div "Activities" at bounding box center [311, 170] width 610 height 43
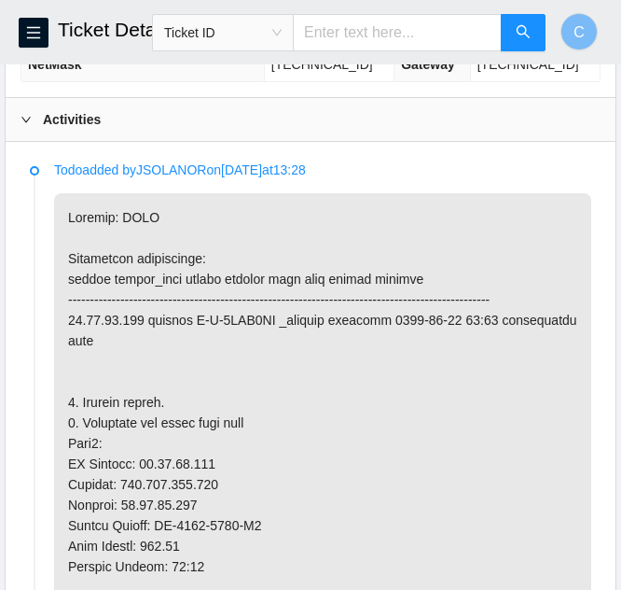
scroll to position [492, 0]
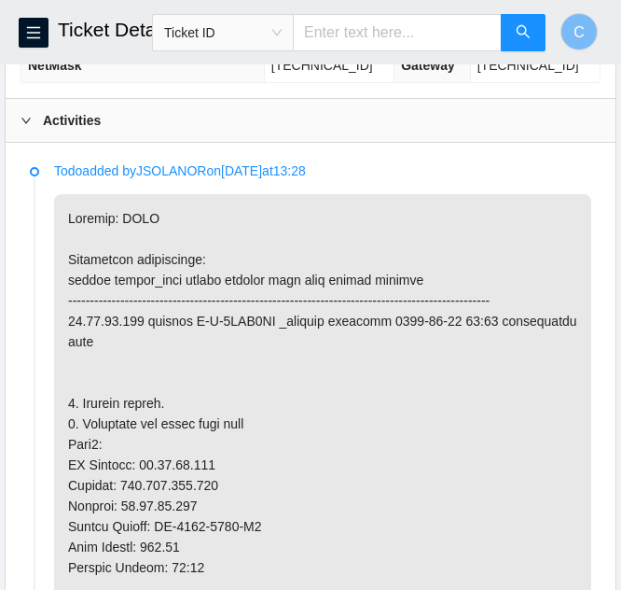
click at [92, 133] on div "Activities" at bounding box center [311, 120] width 610 height 43
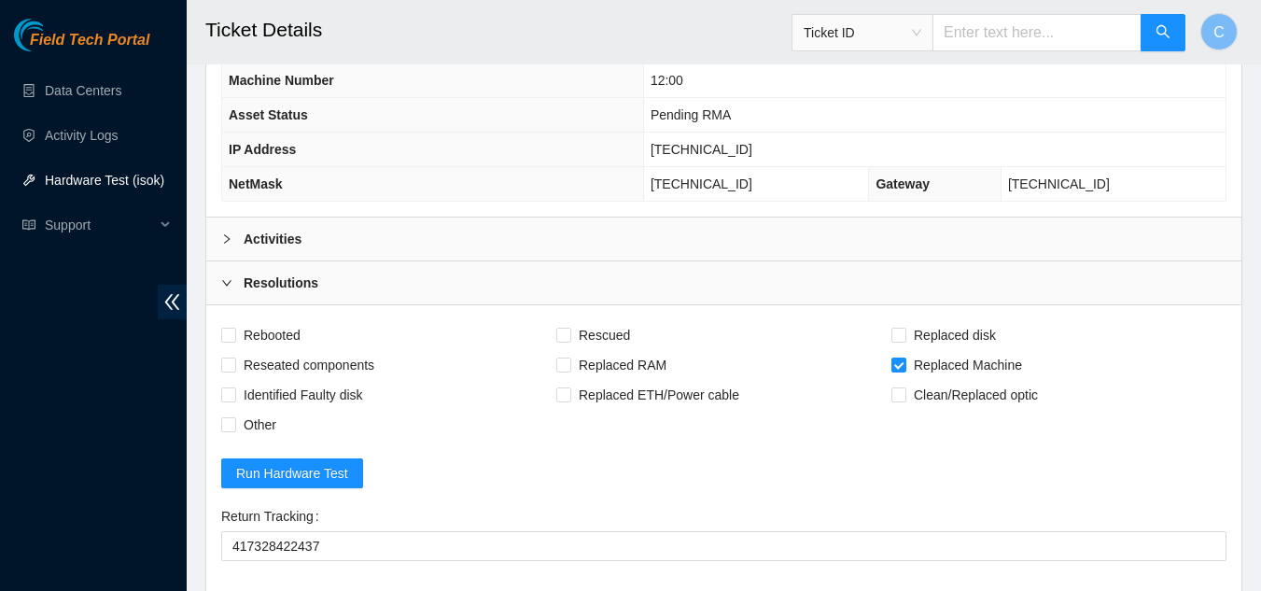
scroll to position [280, 0]
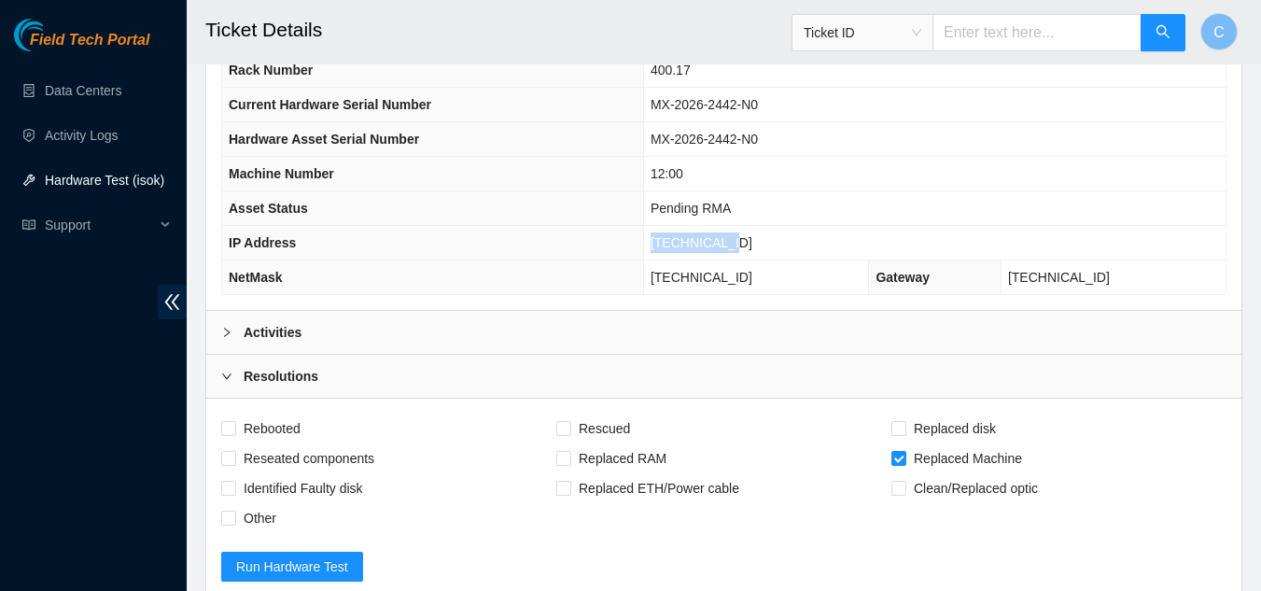
drag, startPoint x: 730, startPoint y: 245, endPoint x: 654, endPoint y: 242, distance: 75.7
click at [621, 244] on tr "IP Address 23.59.89.154" at bounding box center [723, 243] width 1003 height 35
copy tr "[TECHNICAL_ID]"
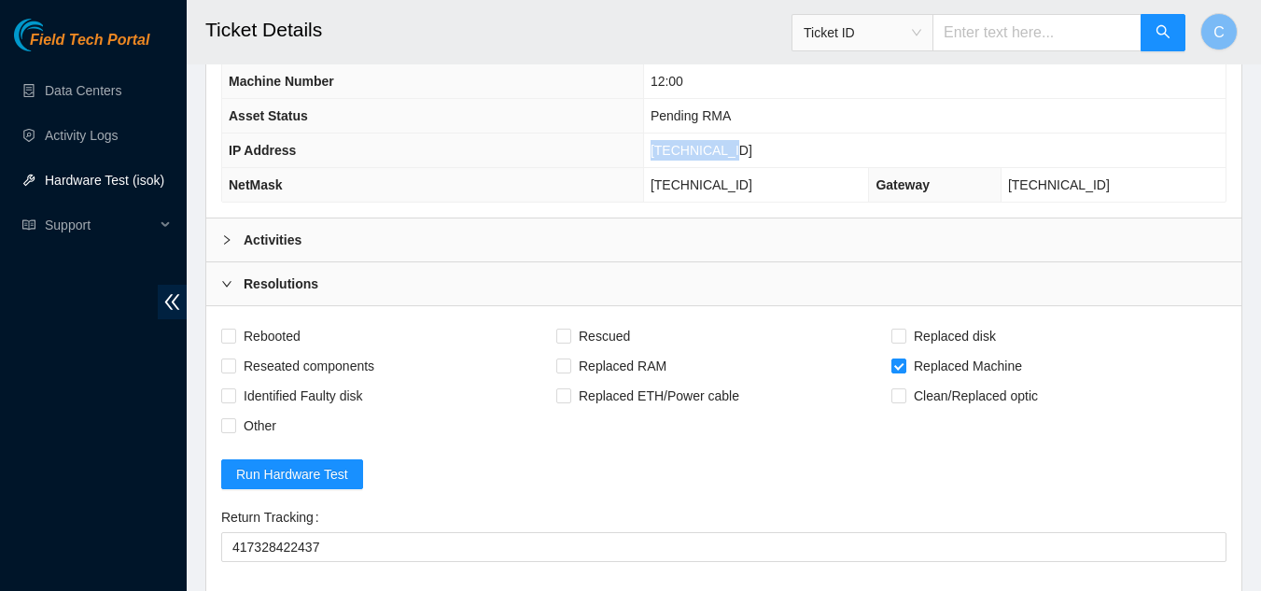
scroll to position [653, 0]
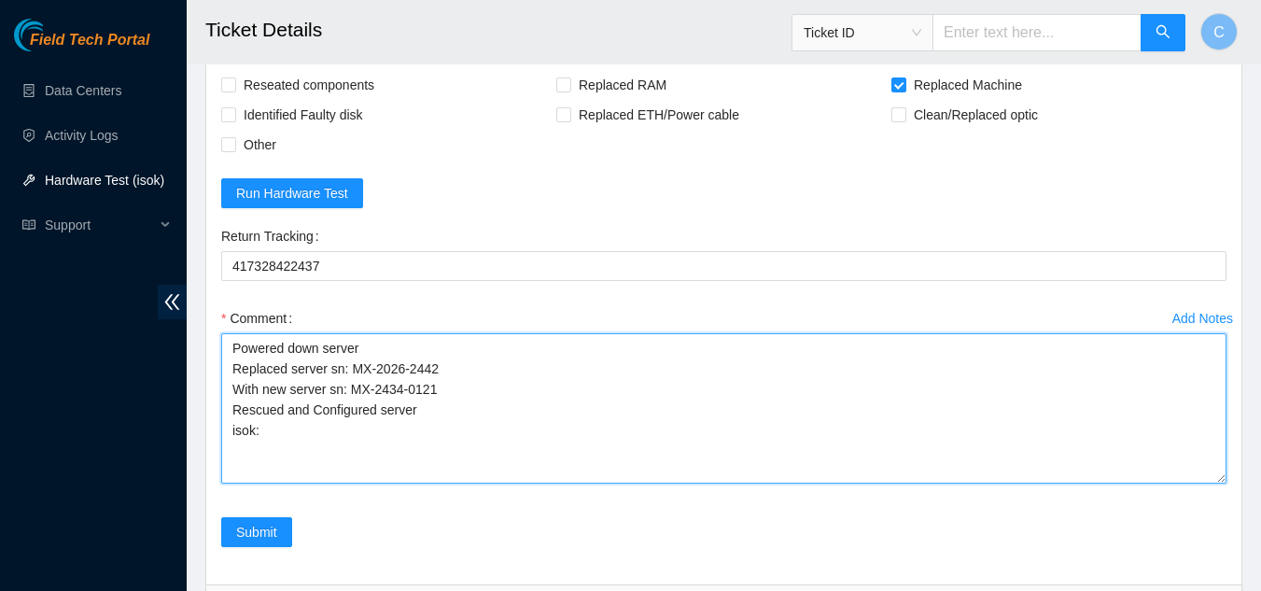
click at [299, 434] on textarea "Powered down server Replaced server sn: MX-2026-2442 With new server sn: MX-243…" at bounding box center [723, 408] width 1005 height 150
paste textarea "23.59.89.154 : passed: ok"
paste textarea "23.59.89.155 : passed: ok"
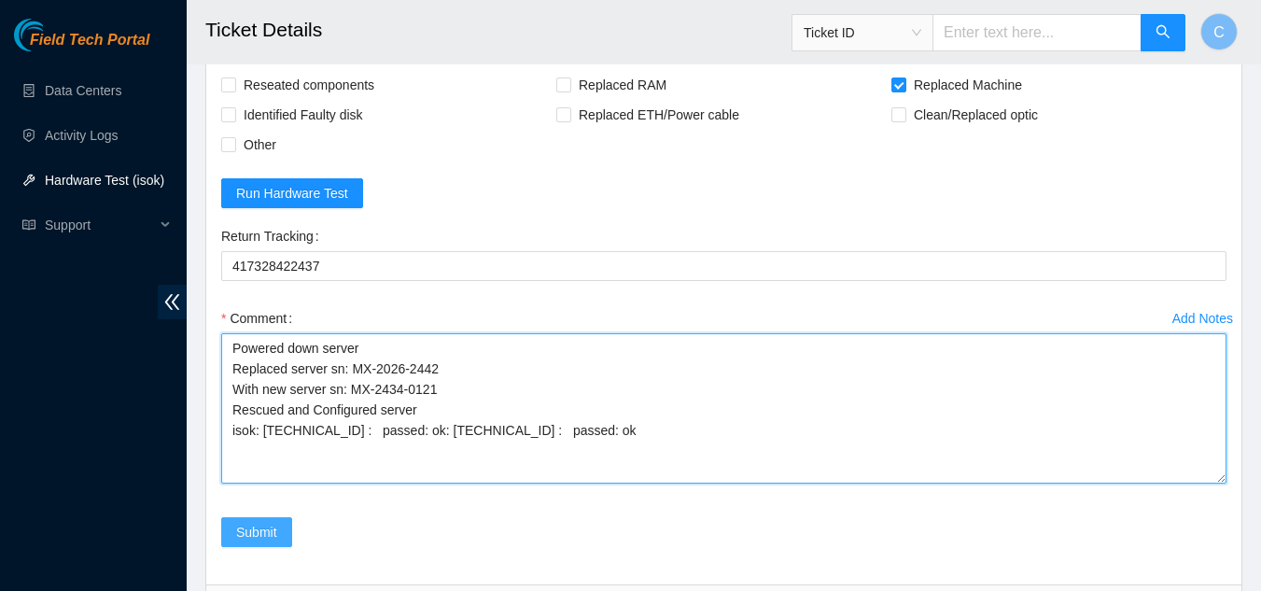
type textarea "Powered down server Replaced server sn: MX-2026-2442 With new server sn: MX-243…"
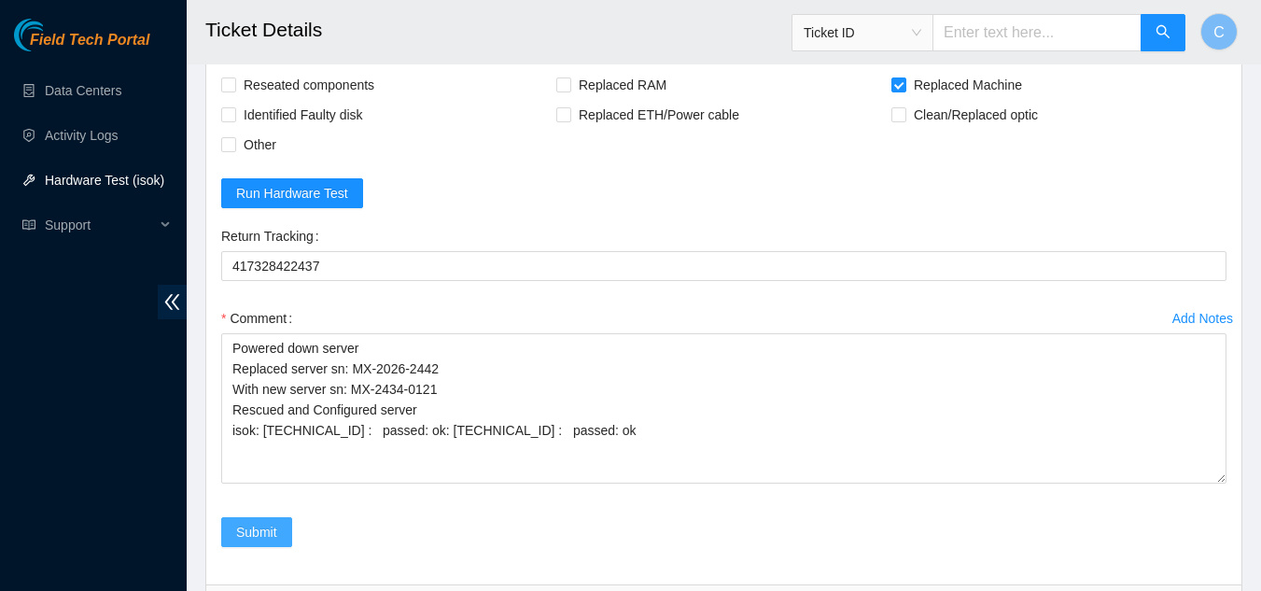
click at [256, 535] on span "Submit" at bounding box center [256, 532] width 41 height 21
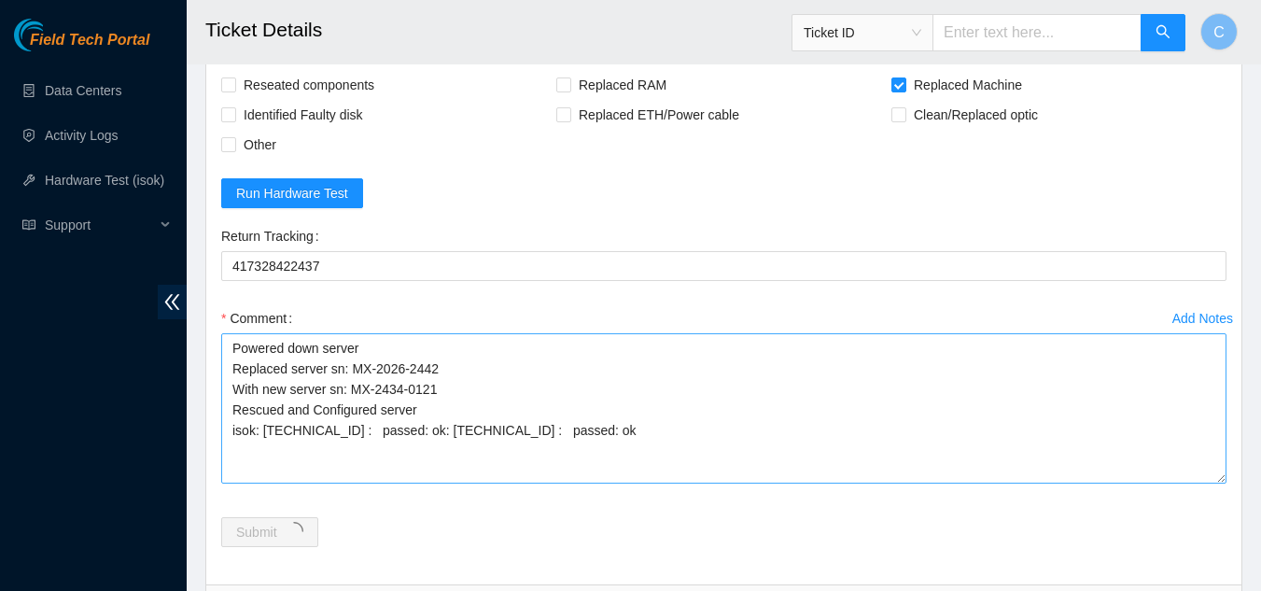
scroll to position [0, 0]
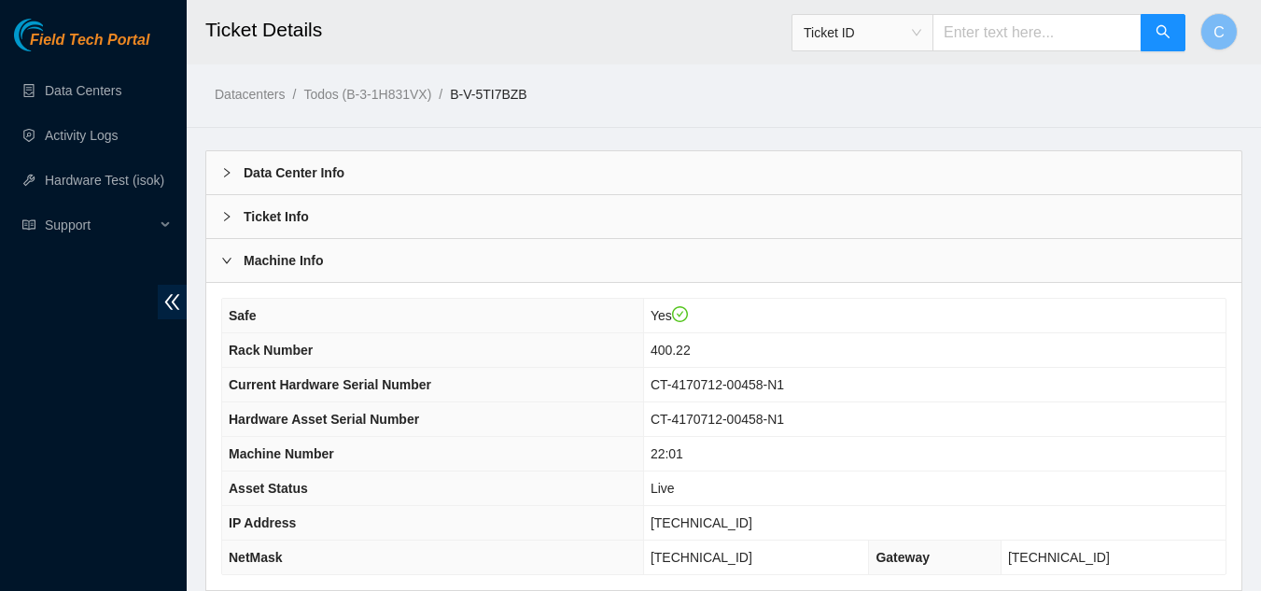
click at [391, 166] on div "Data Center Info" at bounding box center [723, 172] width 1035 height 43
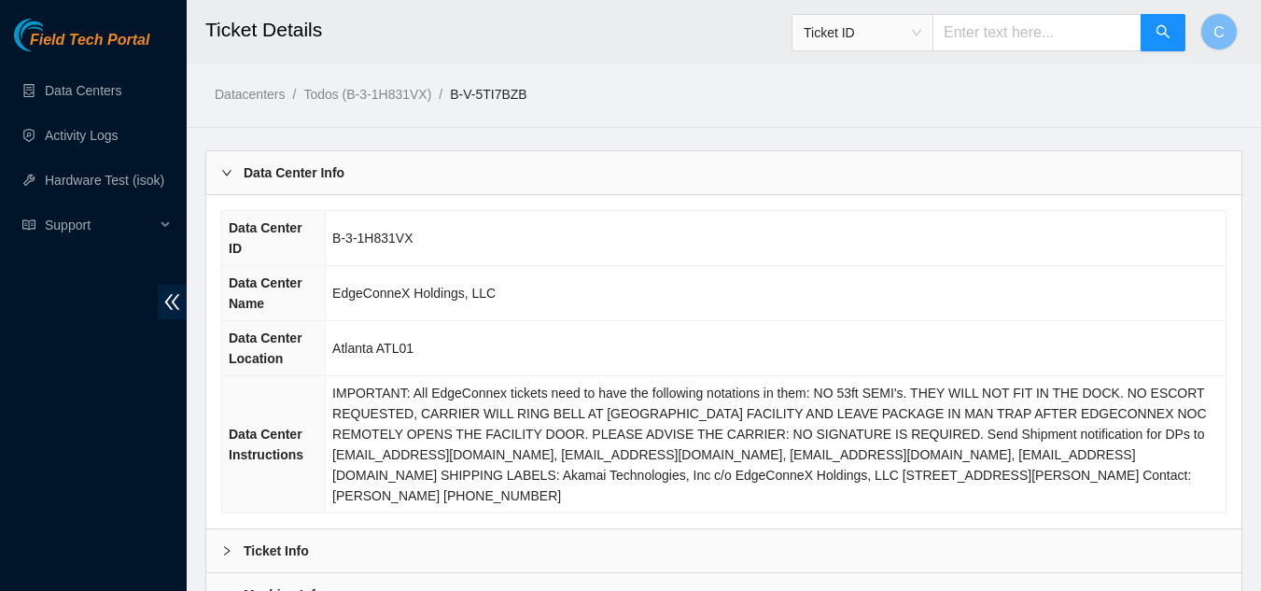
click at [380, 190] on div "Data Center Info" at bounding box center [723, 172] width 1035 height 43
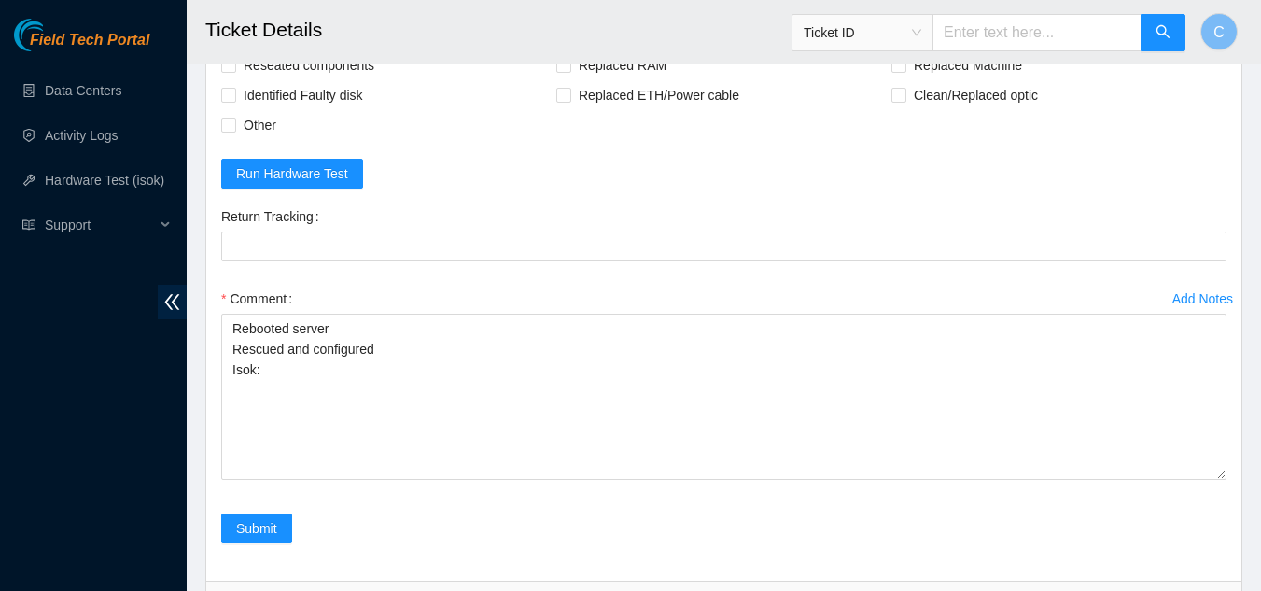
scroll to position [747, 0]
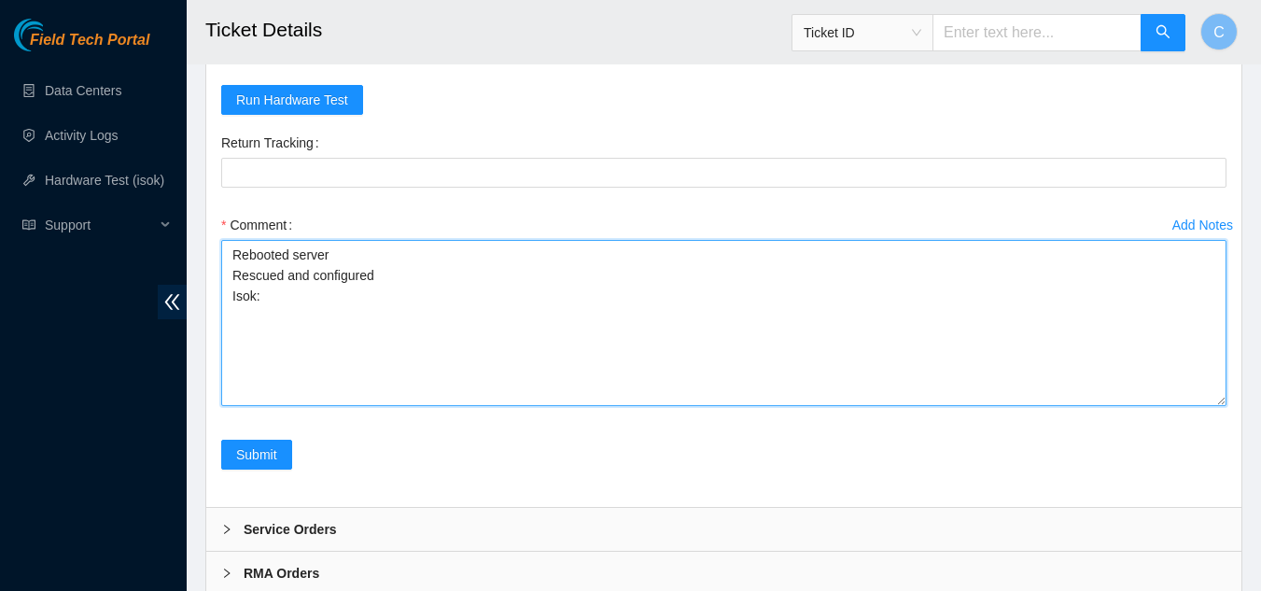
click at [344, 309] on textarea "Rebooted server Rescued and configured Isok:" at bounding box center [723, 323] width 1005 height 166
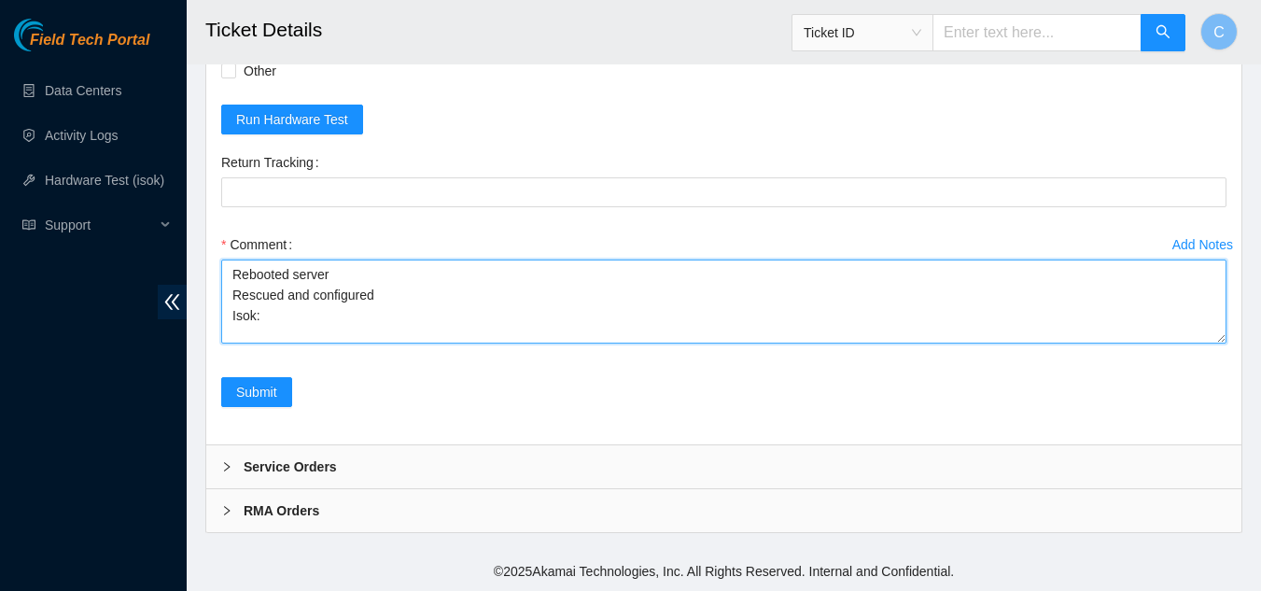
scroll to position [711, 0]
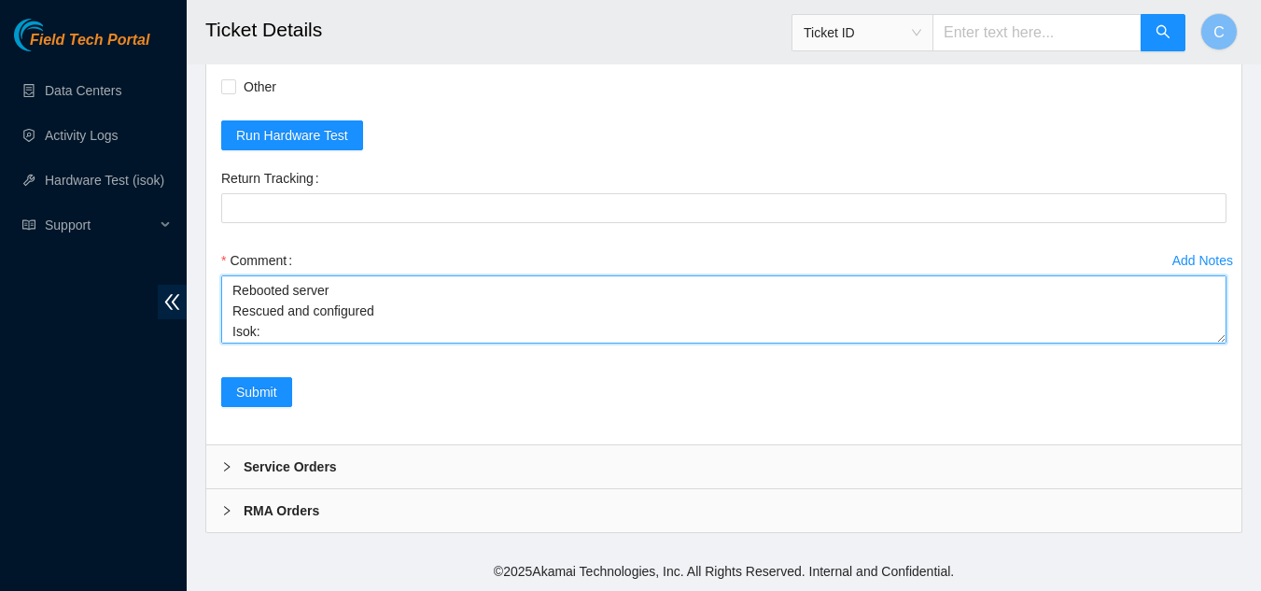
drag, startPoint x: 1221, startPoint y: 400, endPoint x: 1168, endPoint y: 302, distance: 111.0
click at [621, 302] on textarea "Rebooted server Rescued and configured Isok:" at bounding box center [723, 309] width 1005 height 68
click at [306, 328] on textarea "Rebooted server Rescued and configured Isok:" at bounding box center [723, 309] width 1005 height 68
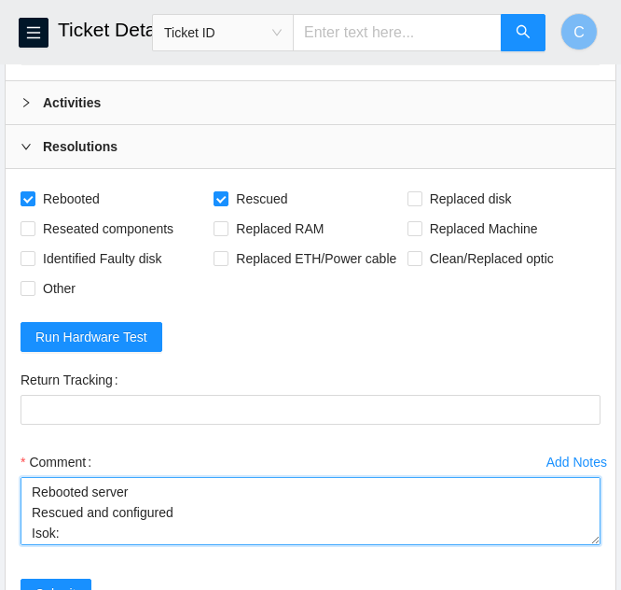
scroll to position [510, 0]
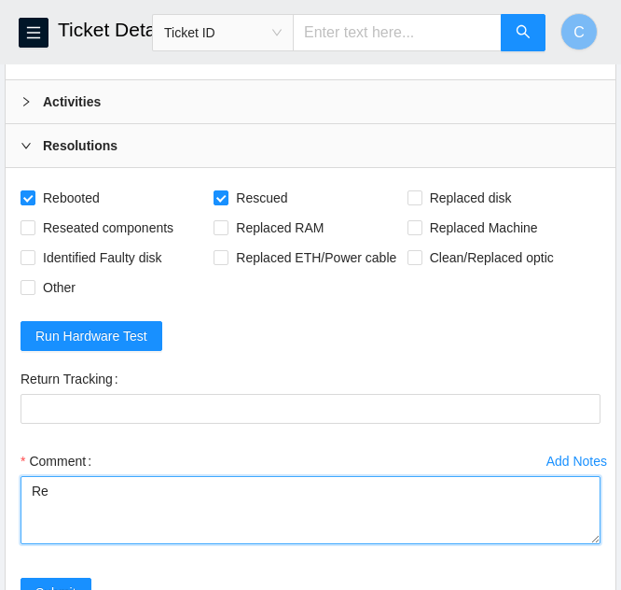
type textarea "R"
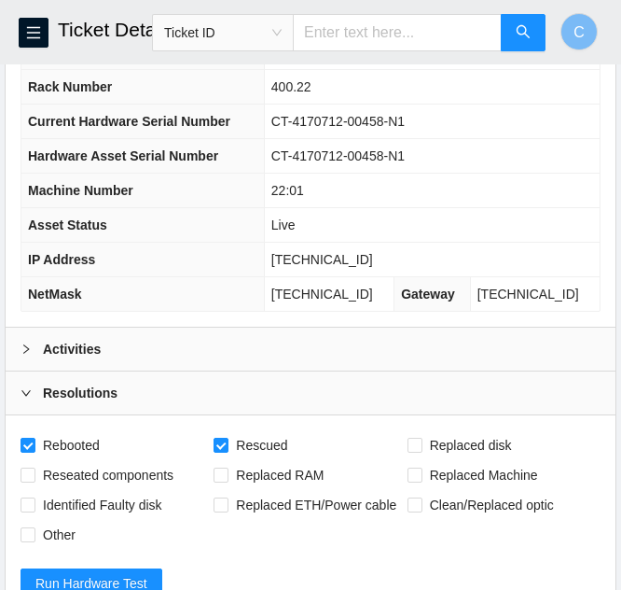
scroll to position [264, 0]
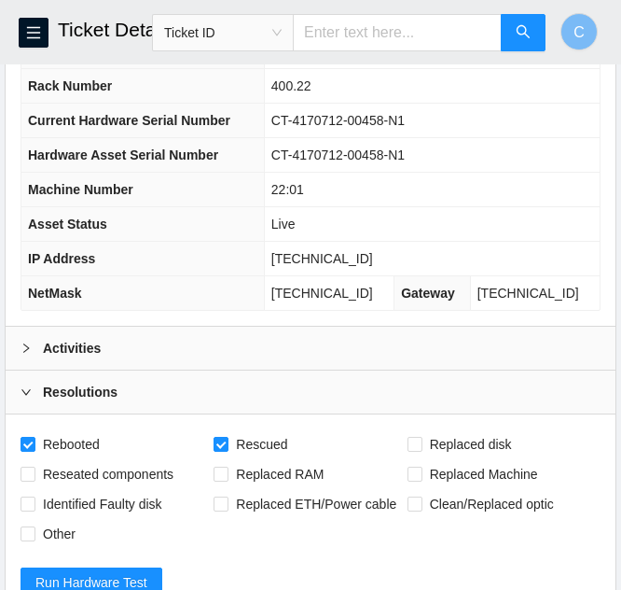
type textarea "Se"
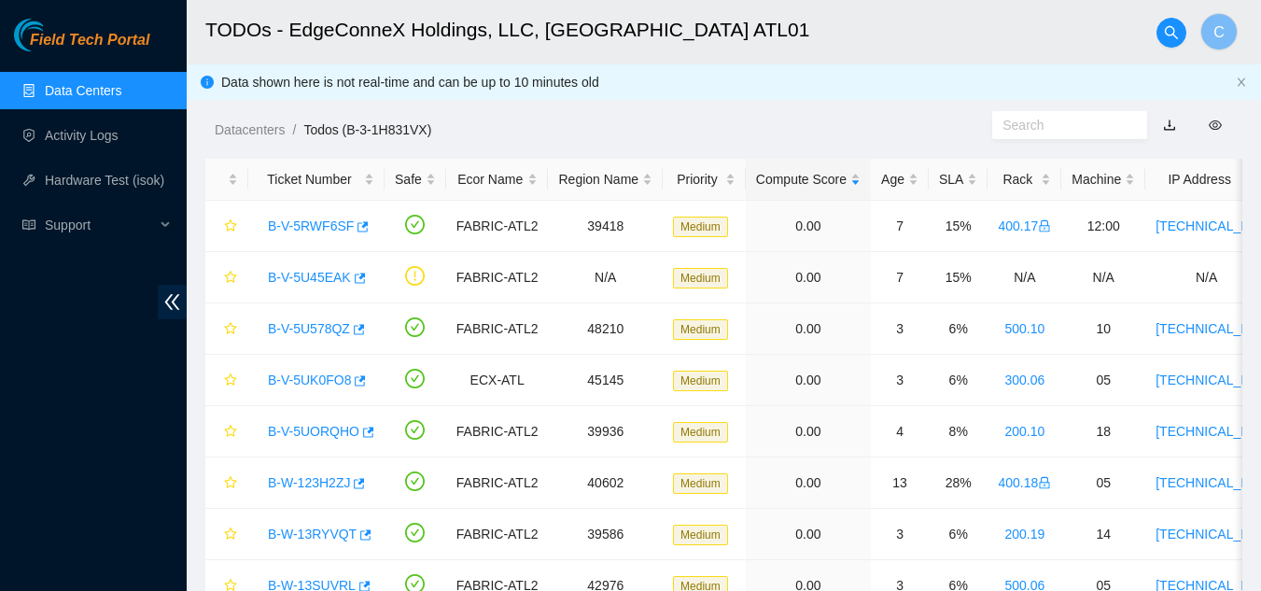
scroll to position [563, 0]
click at [91, 98] on link "Data Centers" at bounding box center [83, 90] width 77 height 15
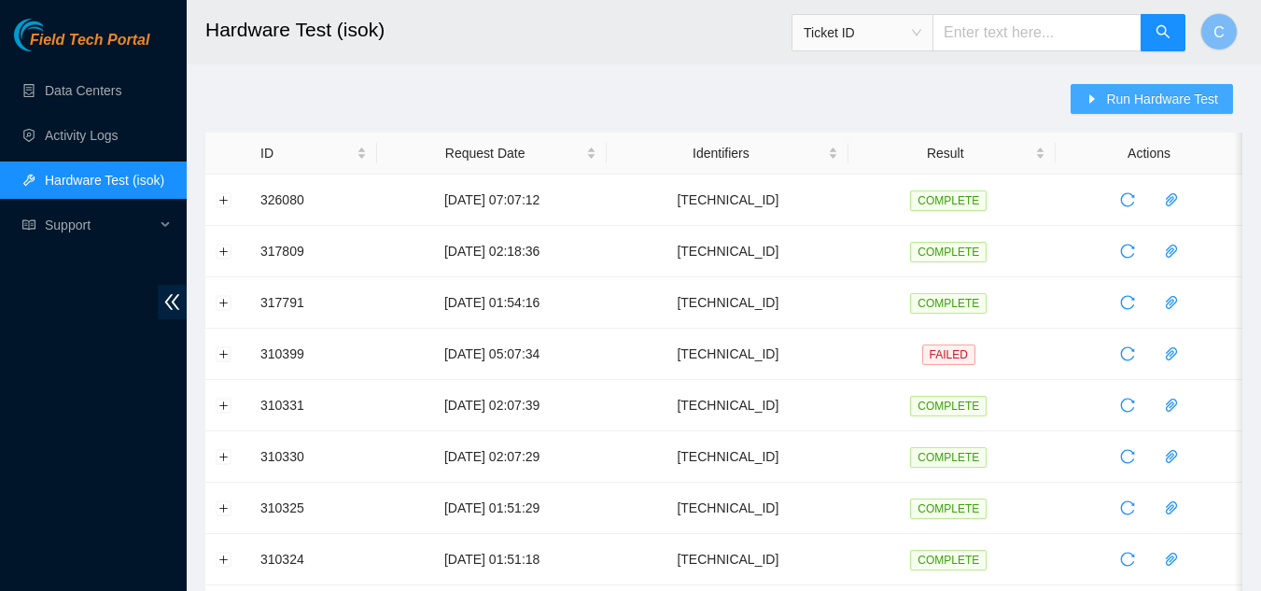
click at [1097, 94] on icon "caret-right" at bounding box center [1091, 98] width 13 height 13
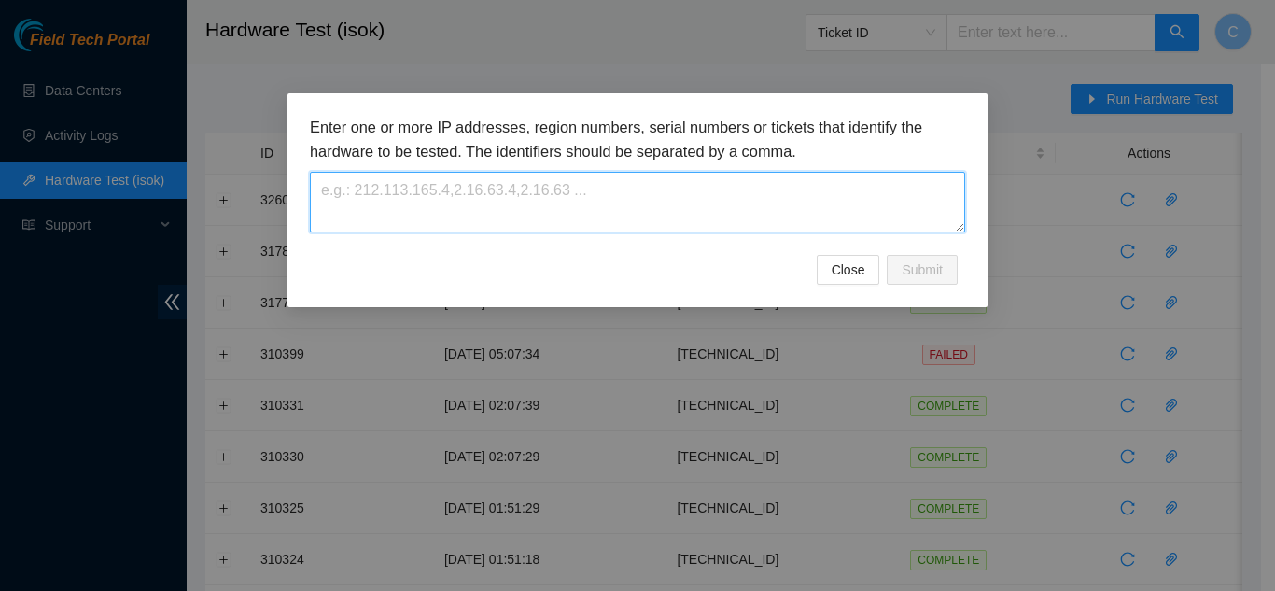
paste textarea "[TECHNICAL_ID]"
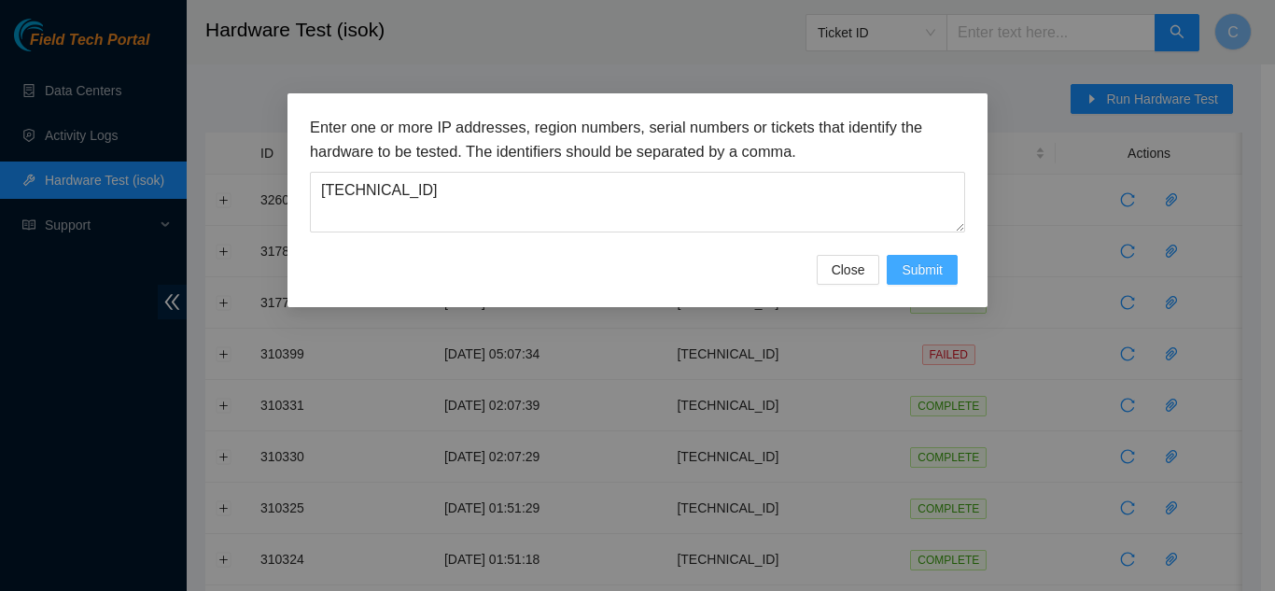
click at [925, 263] on span "Submit" at bounding box center [921, 269] width 41 height 21
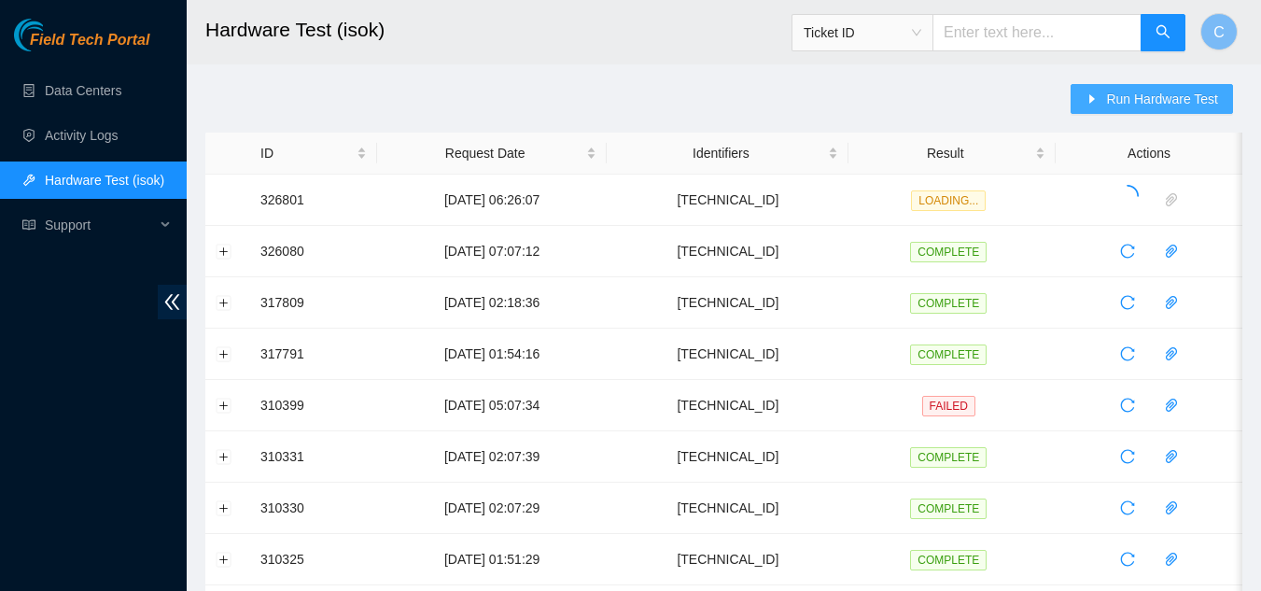
click at [1195, 99] on span "Run Hardware Test" at bounding box center [1162, 99] width 112 height 21
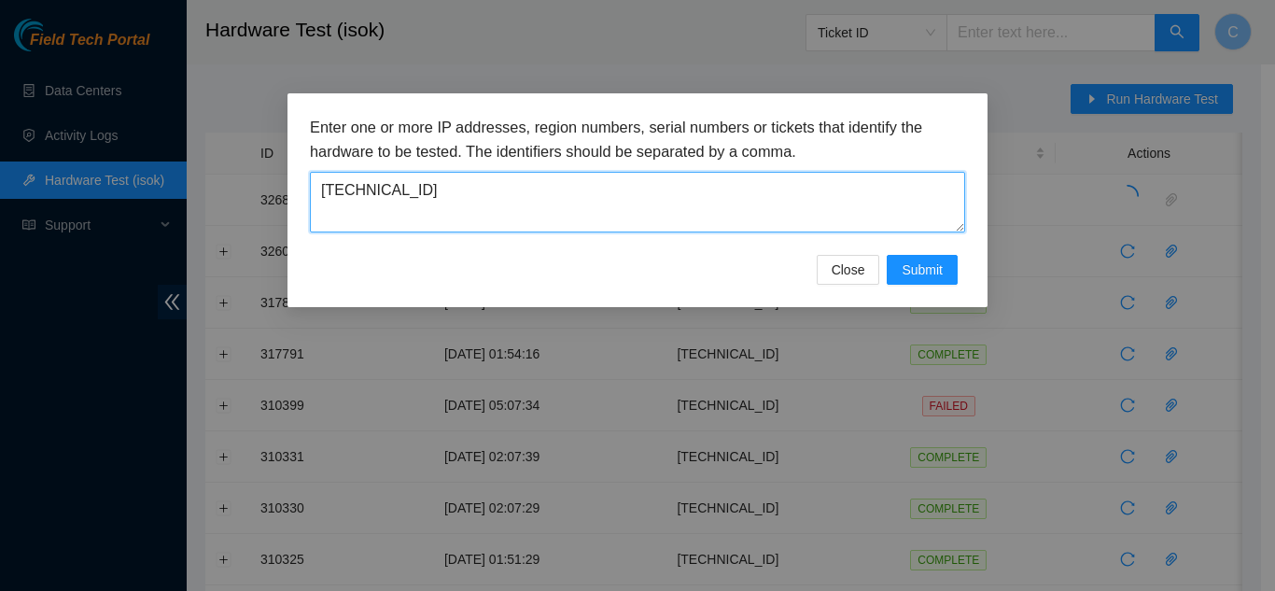
click at [833, 198] on textarea "[TECHNICAL_ID]" at bounding box center [637, 202] width 655 height 61
paste textarea "[TECHNICAL_ID]"
type textarea "[TECHNICAL_ID]"
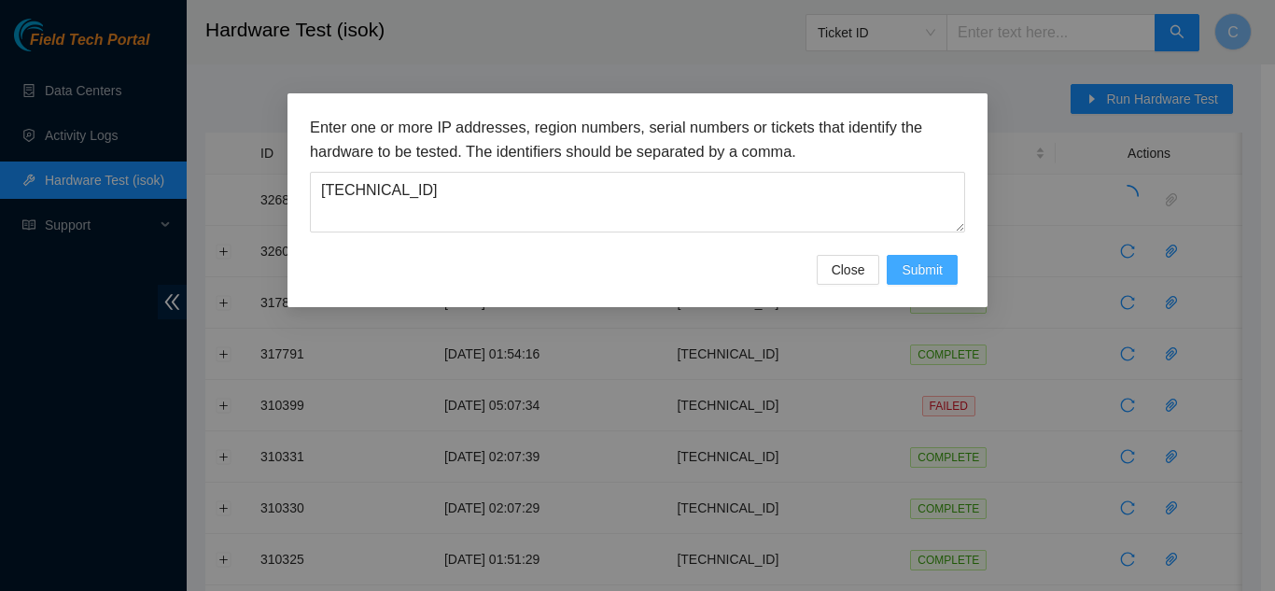
click at [920, 266] on span "Submit" at bounding box center [921, 269] width 41 height 21
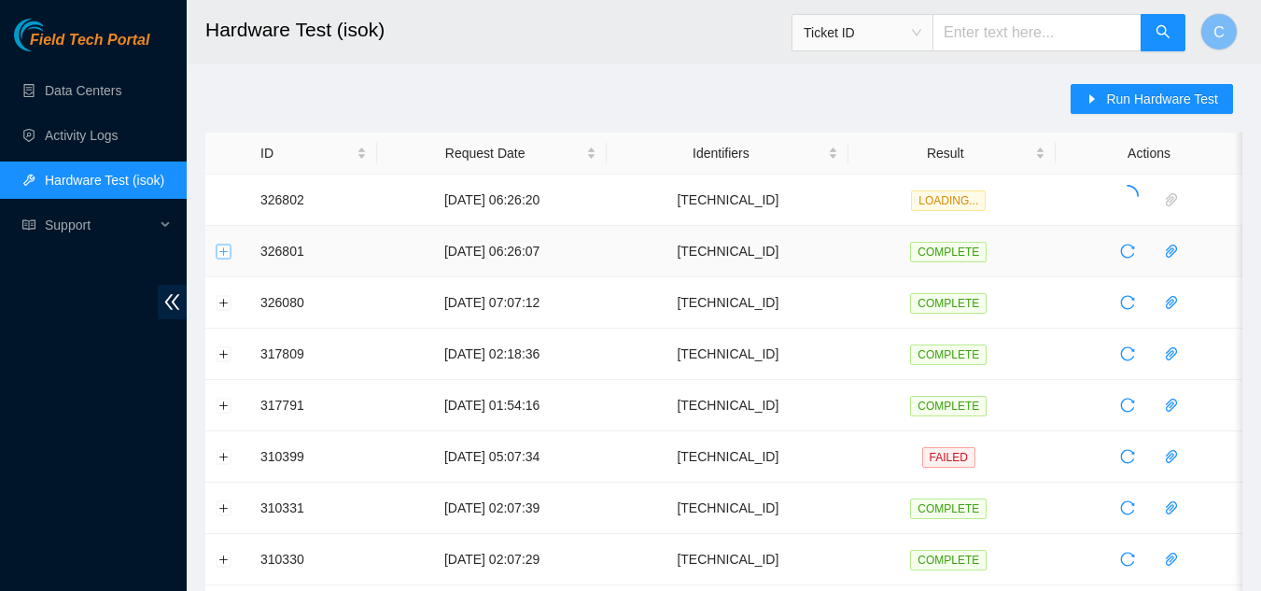
click at [220, 248] on button "Expand row" at bounding box center [223, 251] width 15 height 15
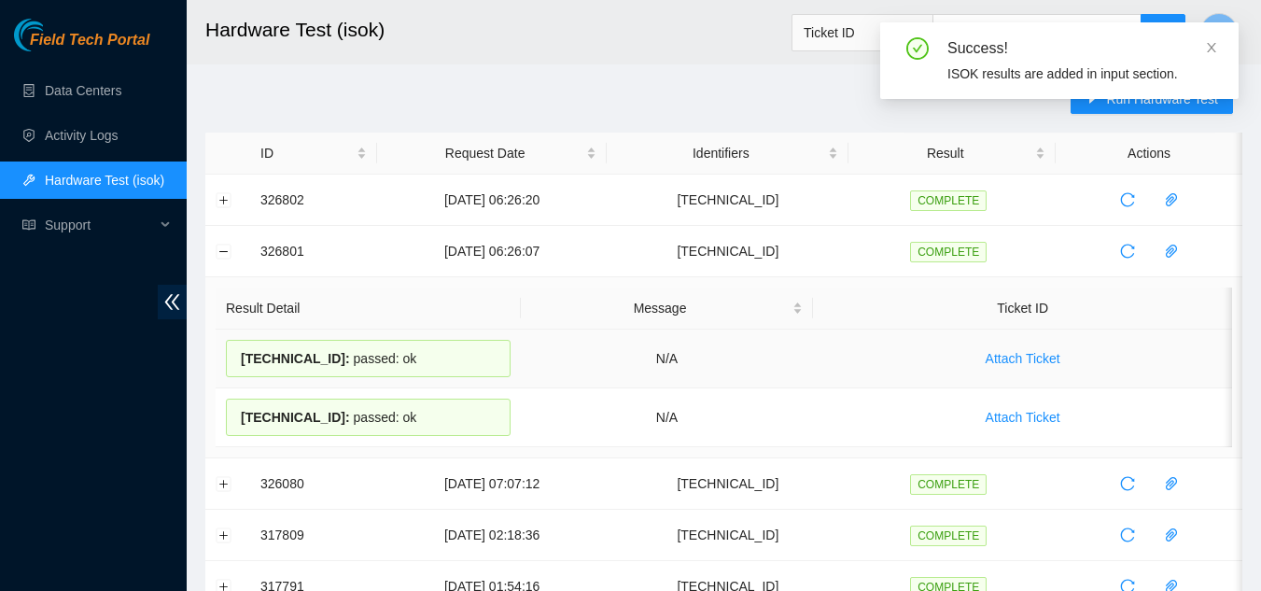
click at [678, 352] on td "N/A" at bounding box center [667, 358] width 293 height 59
drag, startPoint x: 361, startPoint y: 349, endPoint x: 404, endPoint y: 350, distance: 42.9
click at [404, 350] on div "[TECHNICAL_ID] : passed: ok" at bounding box center [368, 358] width 285 height 37
copy div "[TECHNICAL_ID] : passed: ok"
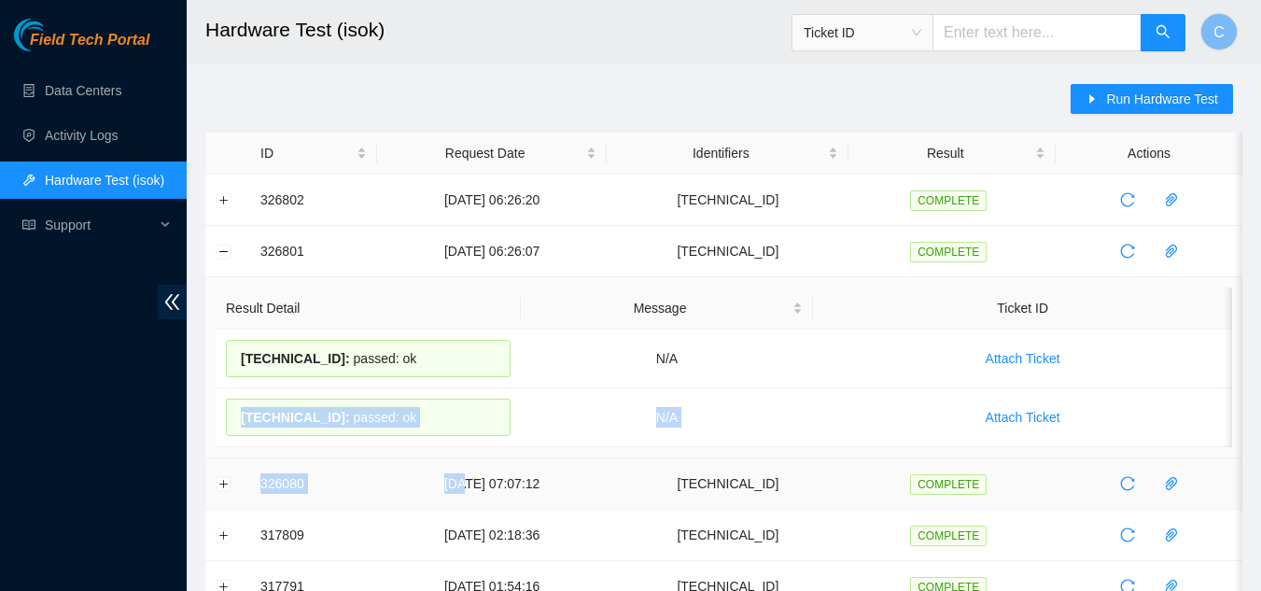
drag, startPoint x: 223, startPoint y: 416, endPoint x: 468, endPoint y: 484, distance: 254.7
drag, startPoint x: 458, startPoint y: 427, endPoint x: 435, endPoint y: 422, distance: 24.0
click at [457, 427] on div "[TECHNICAL_ID] : passed: ok" at bounding box center [368, 416] width 285 height 37
drag, startPoint x: 308, startPoint y: 414, endPoint x: 266, endPoint y: 413, distance: 42.0
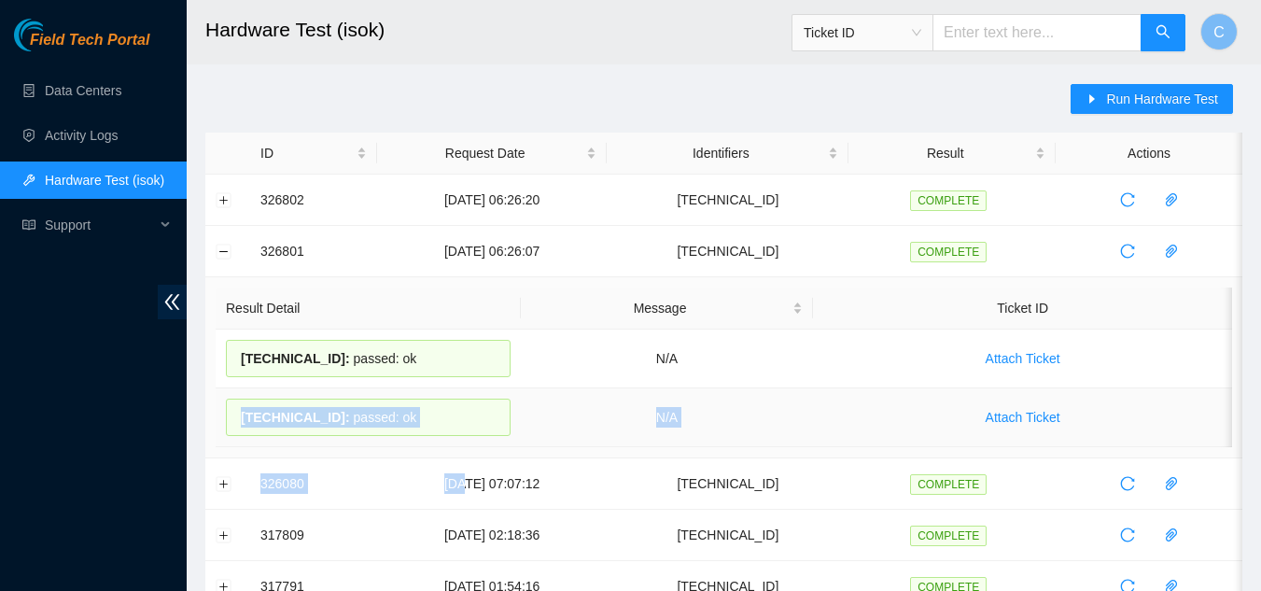
click at [306, 414] on span "[TECHNICAL_ID] :" at bounding box center [295, 417] width 109 height 15
click at [252, 413] on span "[TECHNICAL_ID] :" at bounding box center [295, 417] width 109 height 15
drag, startPoint x: 233, startPoint y: 418, endPoint x: 406, endPoint y: 412, distance: 172.7
click at [406, 412] on div "[TECHNICAL_ID] : passed: ok" at bounding box center [368, 416] width 285 height 37
copy div "[TECHNICAL_ID] : passed: ok"
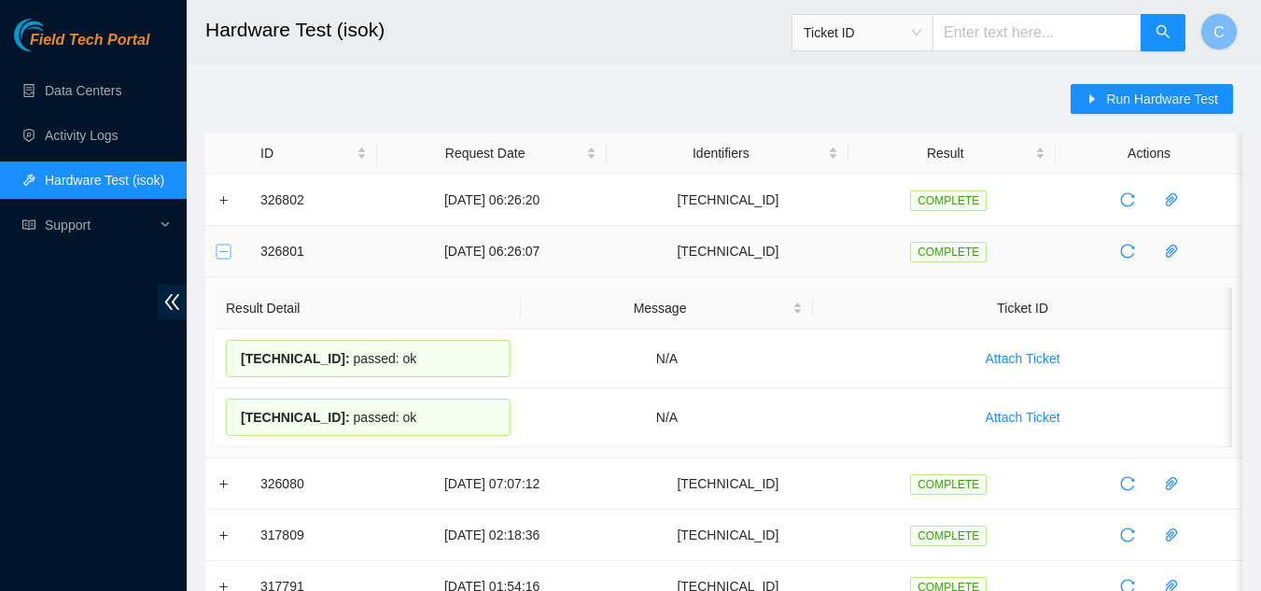
click at [222, 255] on button "Collapse row" at bounding box center [223, 251] width 15 height 15
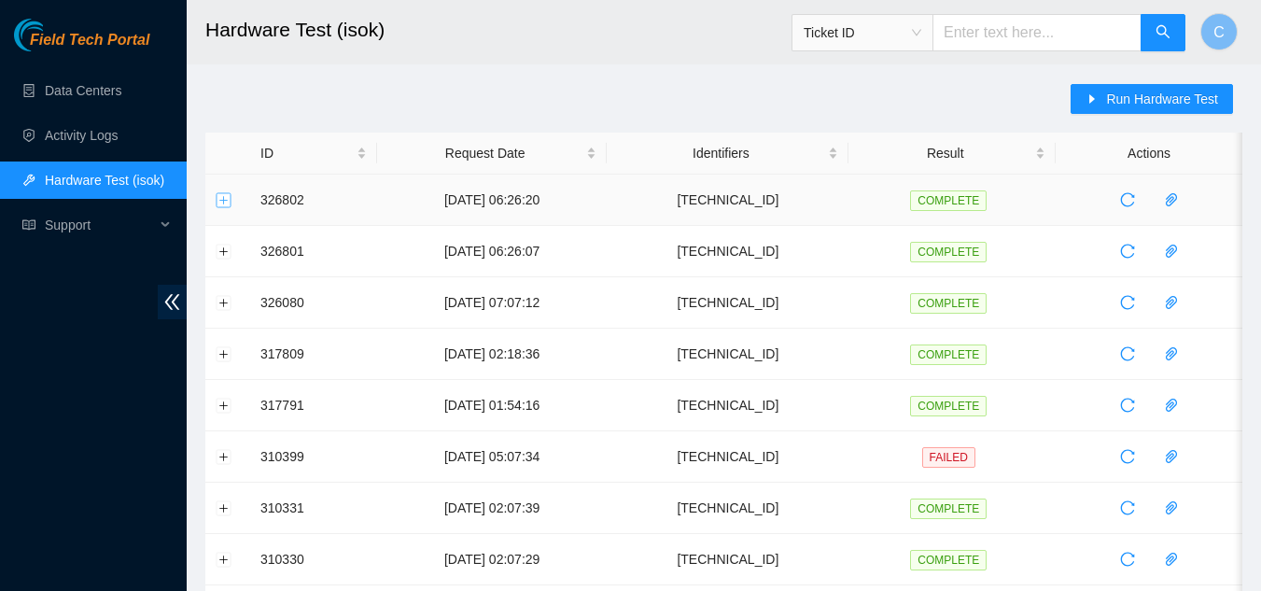
click at [230, 199] on button "Expand row" at bounding box center [223, 199] width 15 height 15
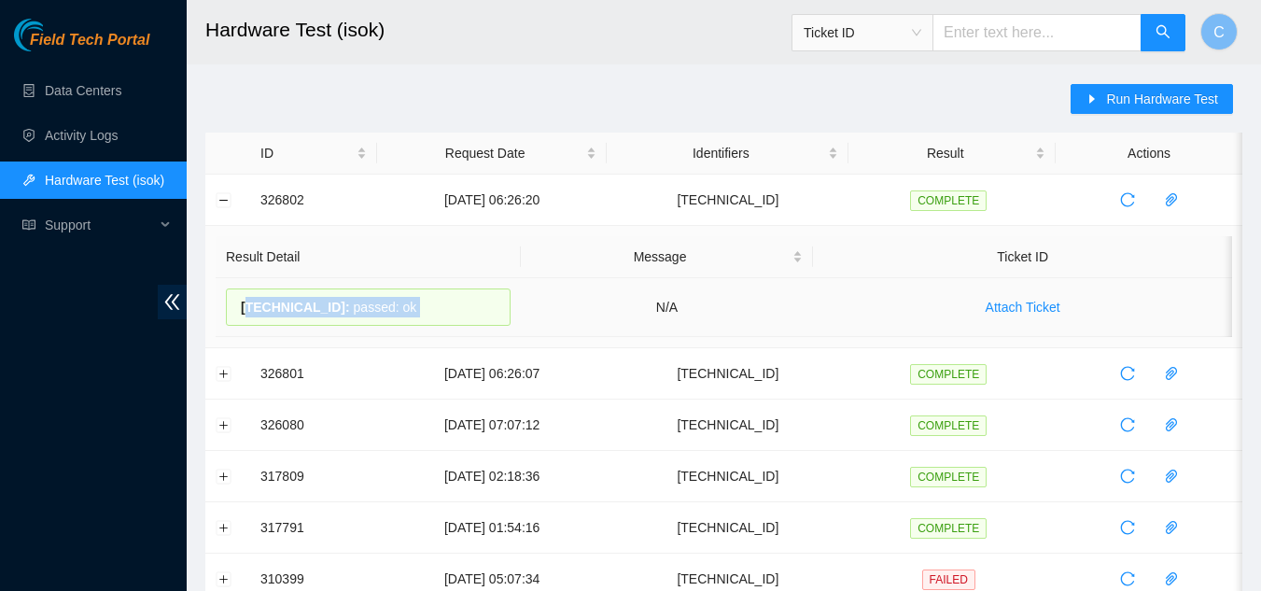
drag, startPoint x: 492, startPoint y: 305, endPoint x: 534, endPoint y: 301, distance: 42.2
click at [534, 301] on tr "[TECHNICAL_ID] : passed: ok N/A Attach Ticket" at bounding box center [724, 307] width 1016 height 59
click at [419, 322] on div "[TECHNICAL_ID] : passed: ok" at bounding box center [368, 306] width 285 height 37
drag, startPoint x: 232, startPoint y: 310, endPoint x: 504, endPoint y: 303, distance: 271.6
click at [504, 303] on div "[TECHNICAL_ID] : passed: ok" at bounding box center [368, 306] width 285 height 37
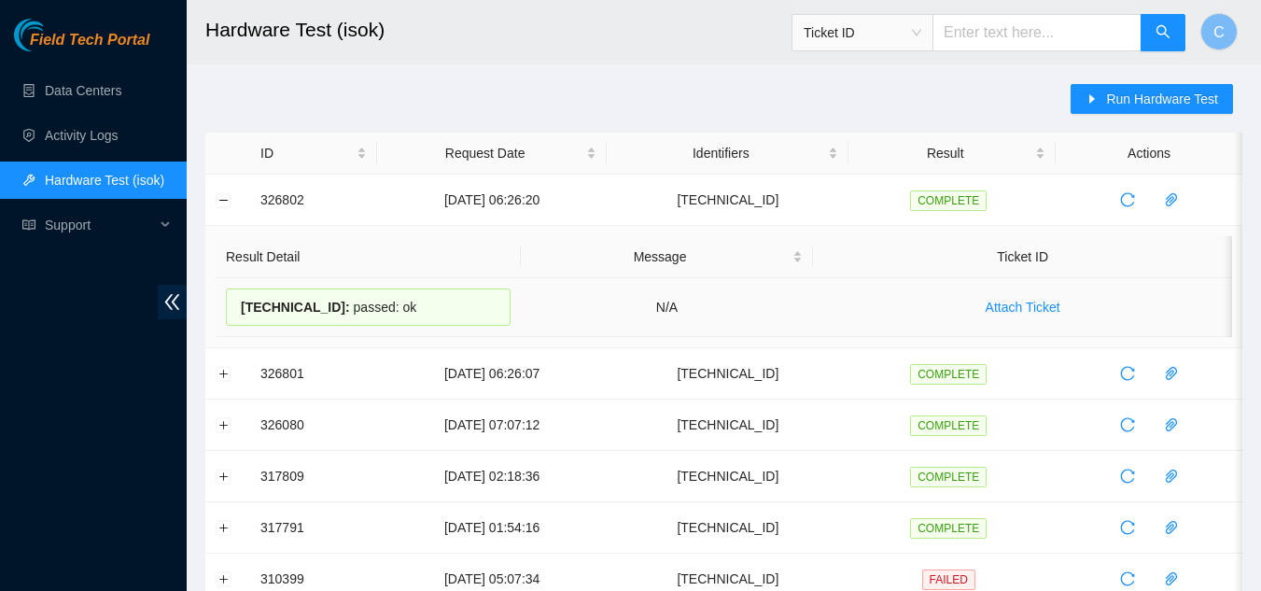
copy div "[TECHNICAL_ID] : passed: ok"
